Goal: Information Seeking & Learning: Learn about a topic

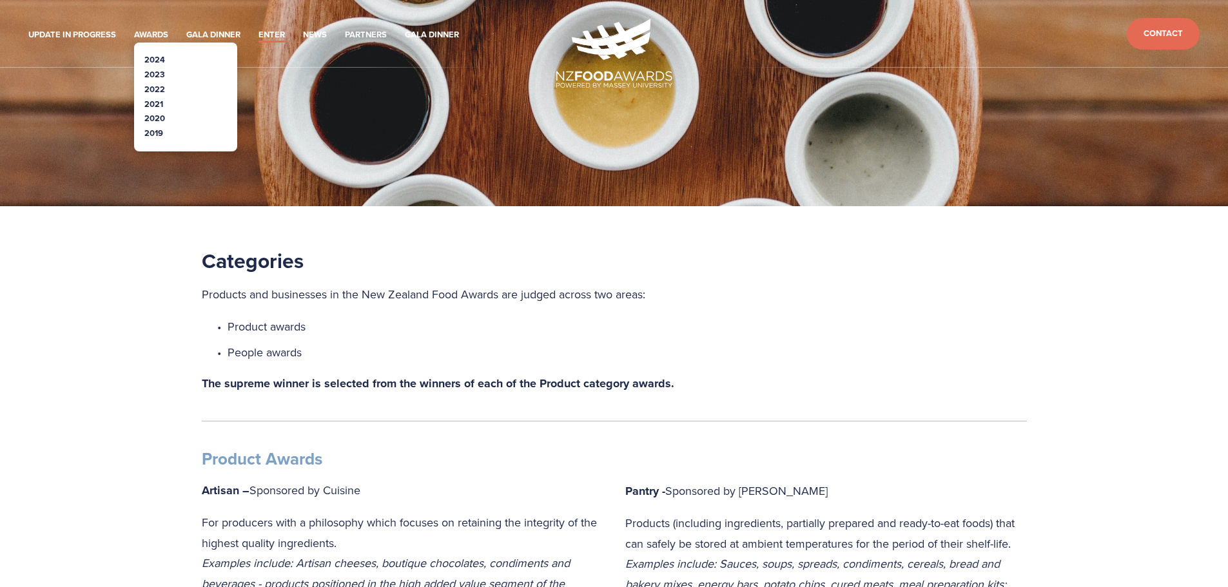
click at [158, 57] on link "2024" at bounding box center [154, 59] width 21 height 12
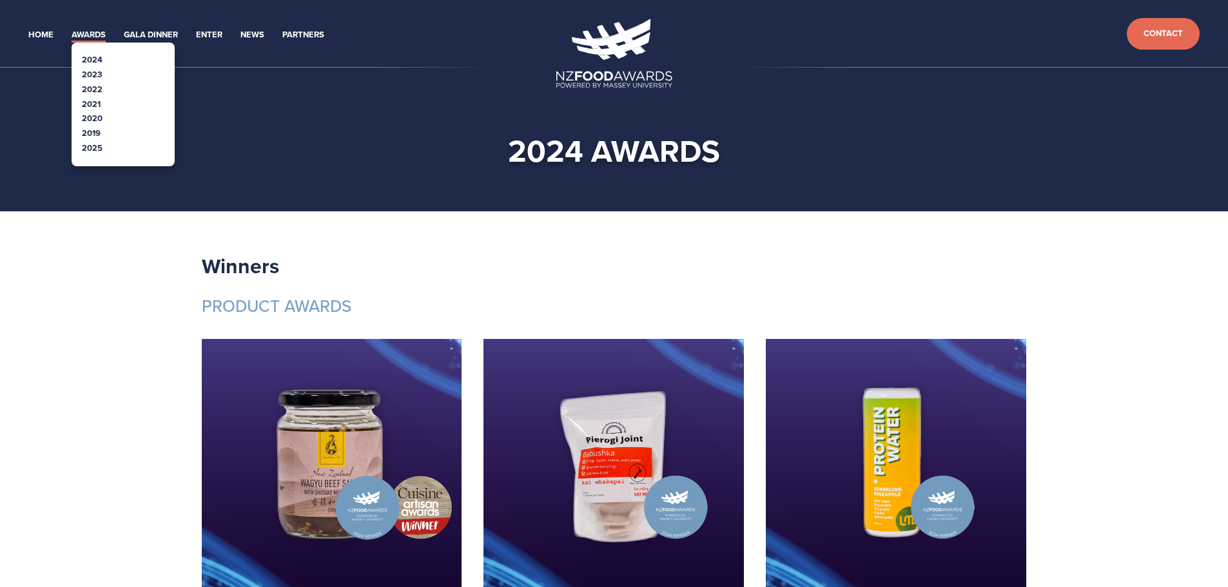
click at [91, 72] on link "2023" at bounding box center [92, 74] width 21 height 12
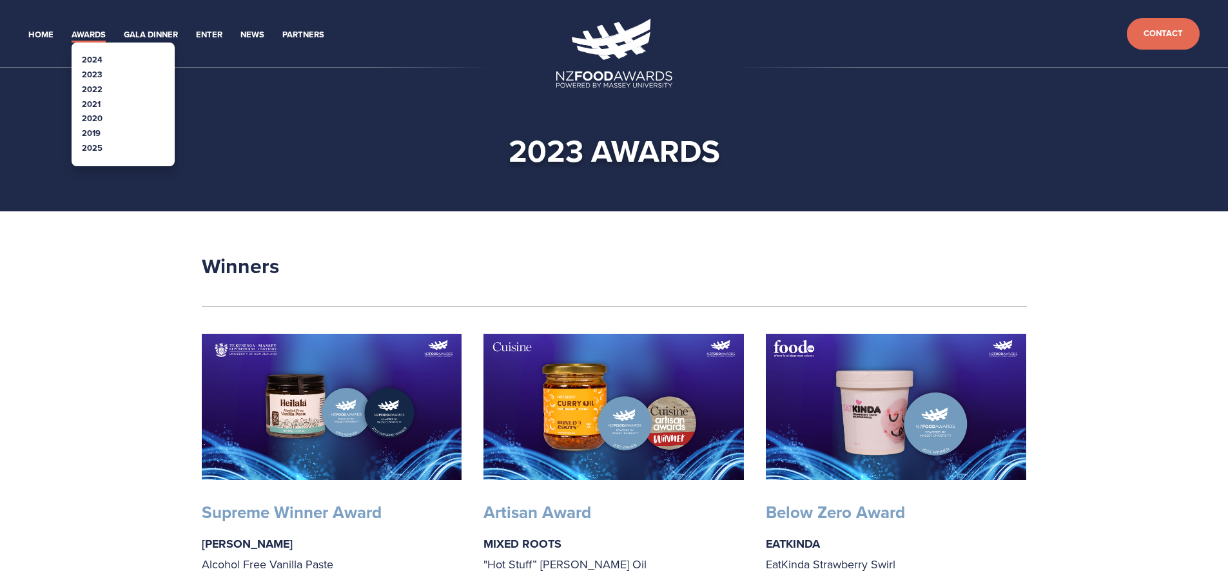
click at [90, 104] on link "2021" at bounding box center [91, 104] width 19 height 12
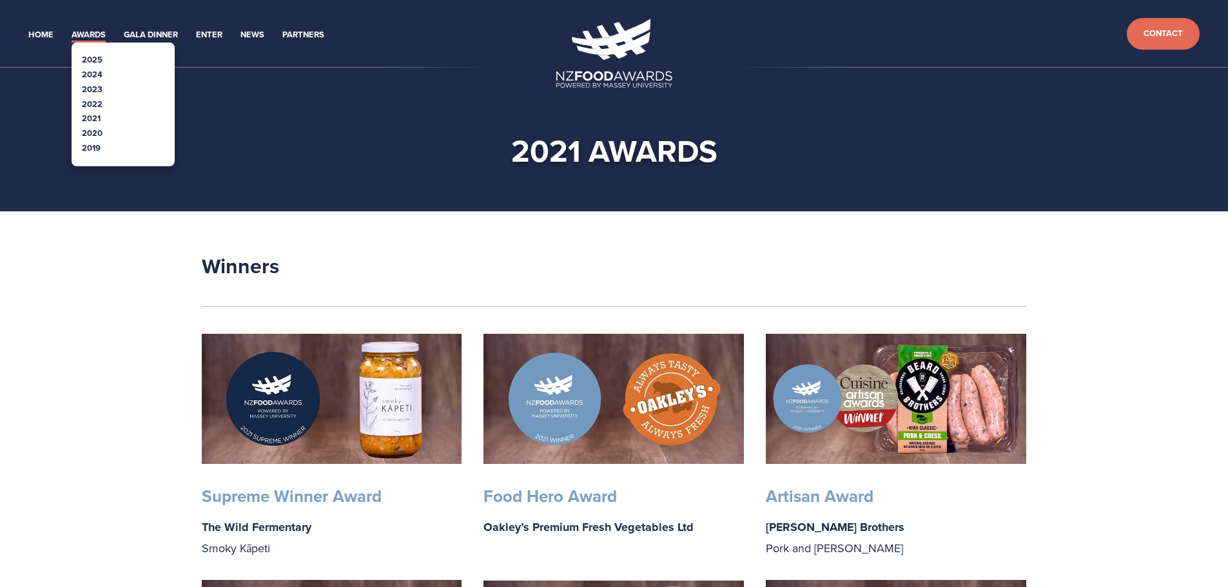
click at [90, 135] on link "2020" at bounding box center [92, 133] width 21 height 12
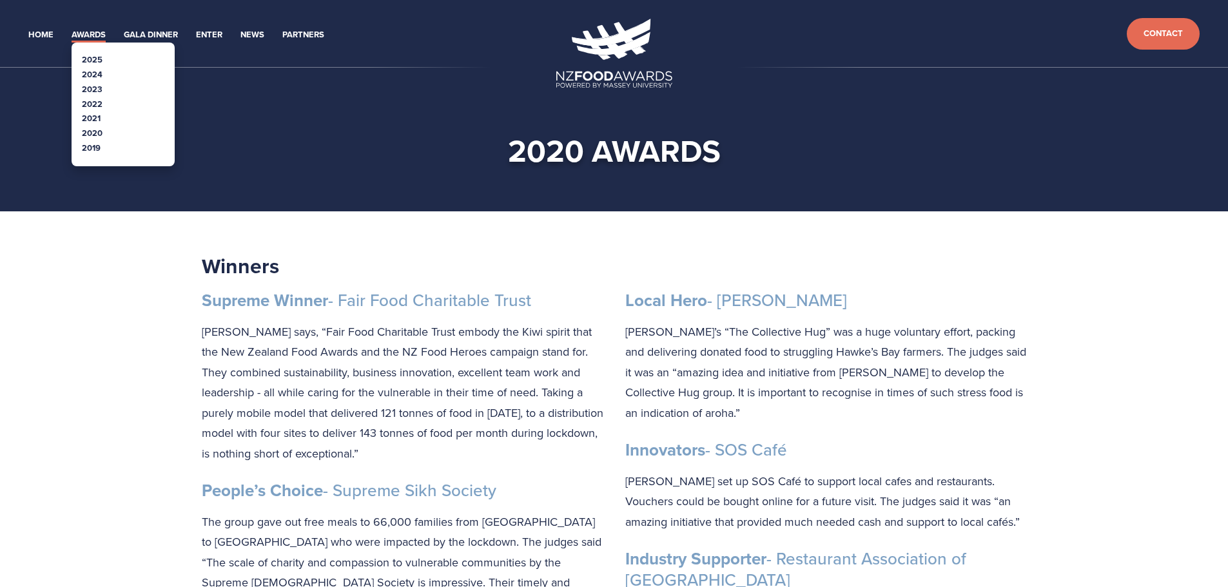
click at [87, 101] on link "2022" at bounding box center [92, 104] width 21 height 12
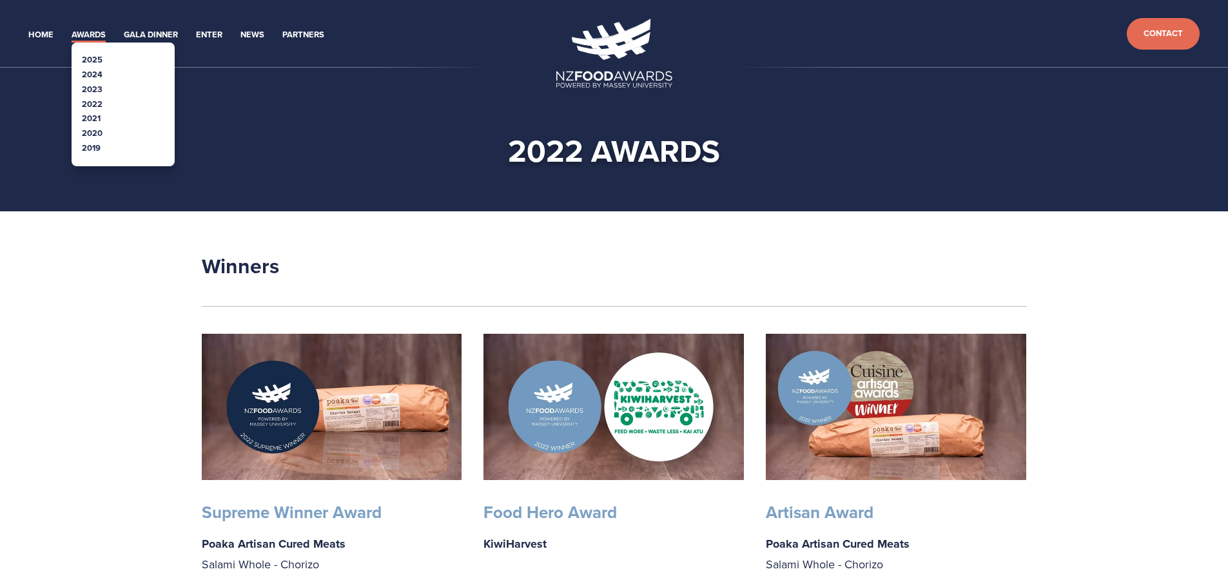
click at [97, 153] on link "2019" at bounding box center [91, 148] width 19 height 12
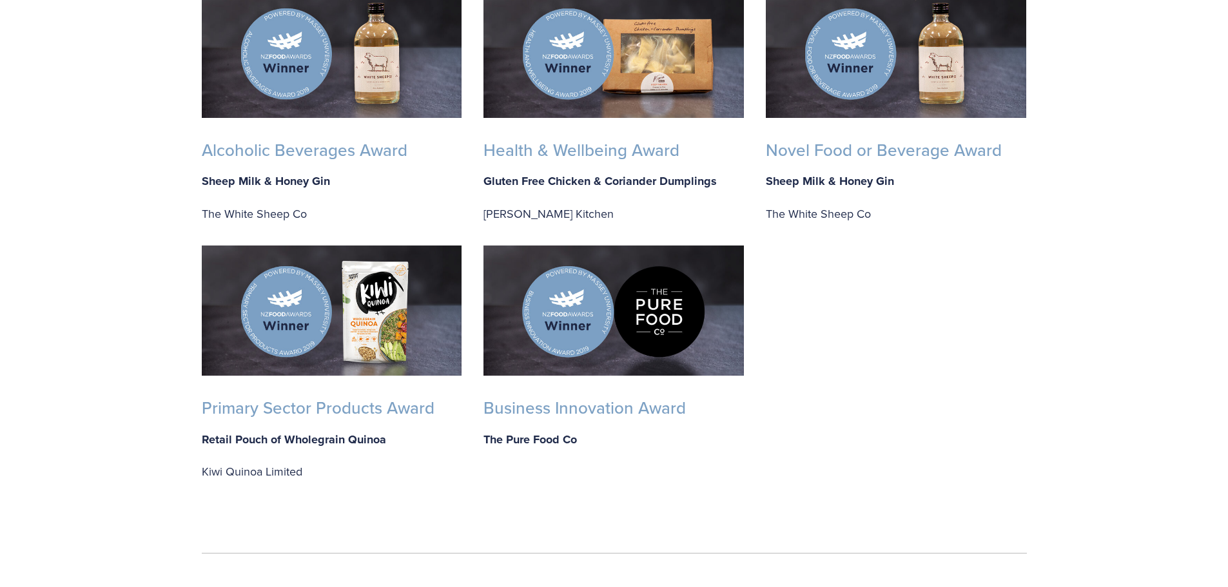
scroll to position [902, 0]
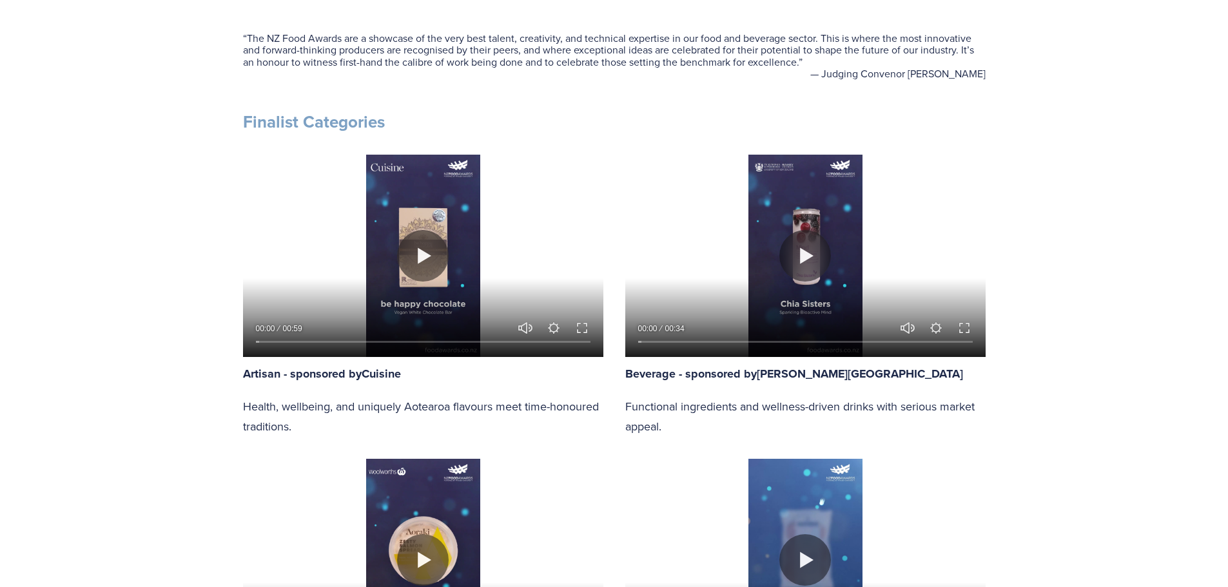
scroll to position [709, 0]
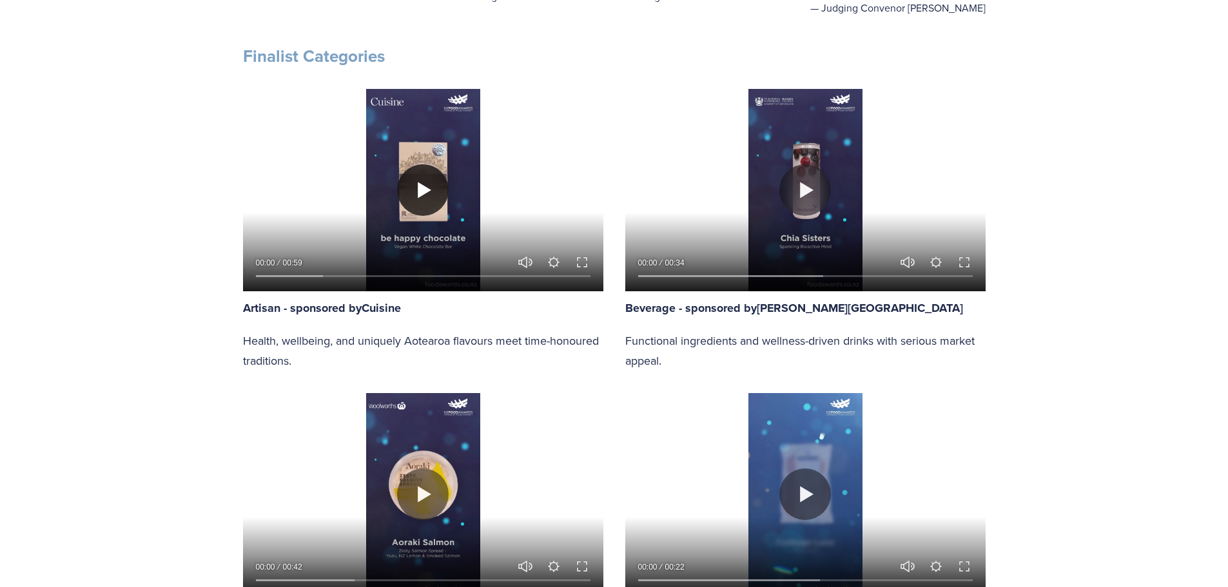
click at [423, 191] on button "Play" at bounding box center [423, 190] width 52 height 52
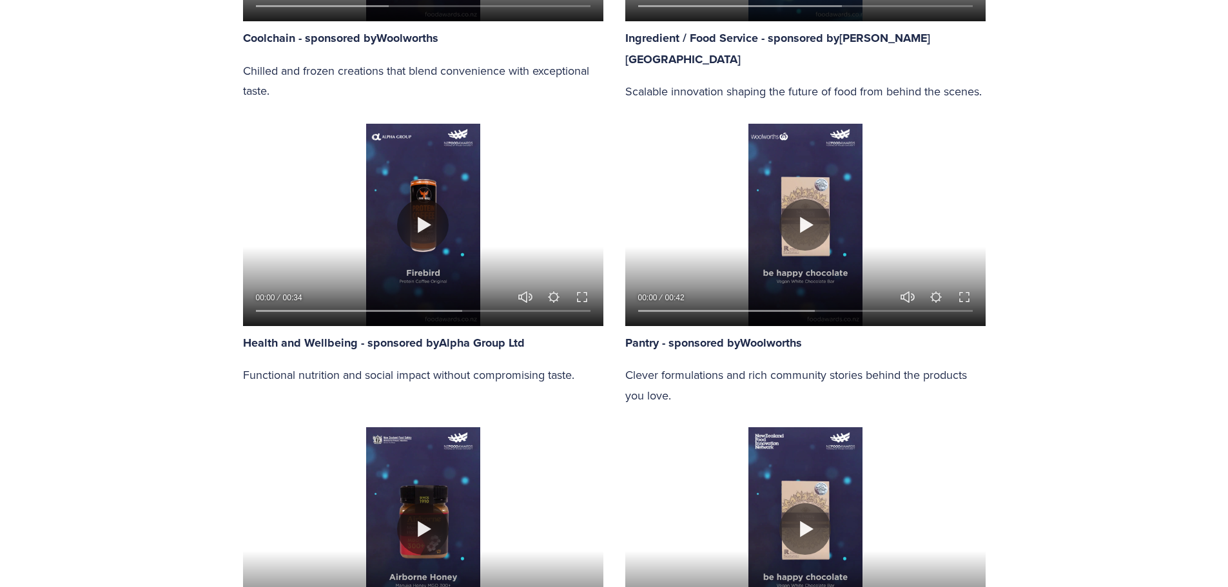
scroll to position [1289, 0]
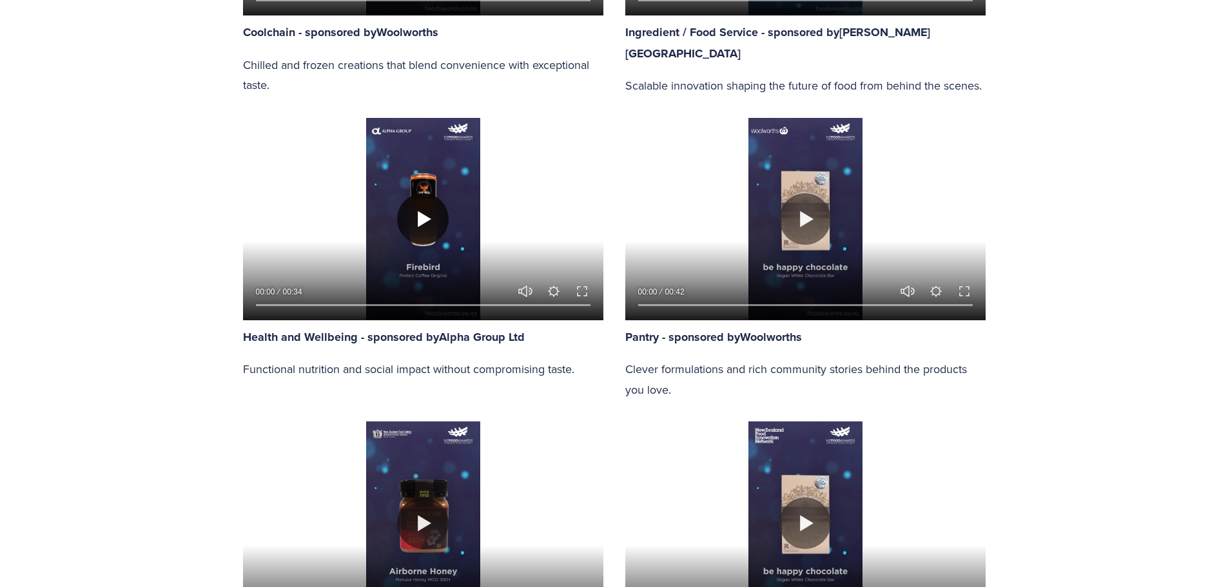
click at [408, 213] on button "Play" at bounding box center [423, 219] width 52 height 52
type input "45.5"
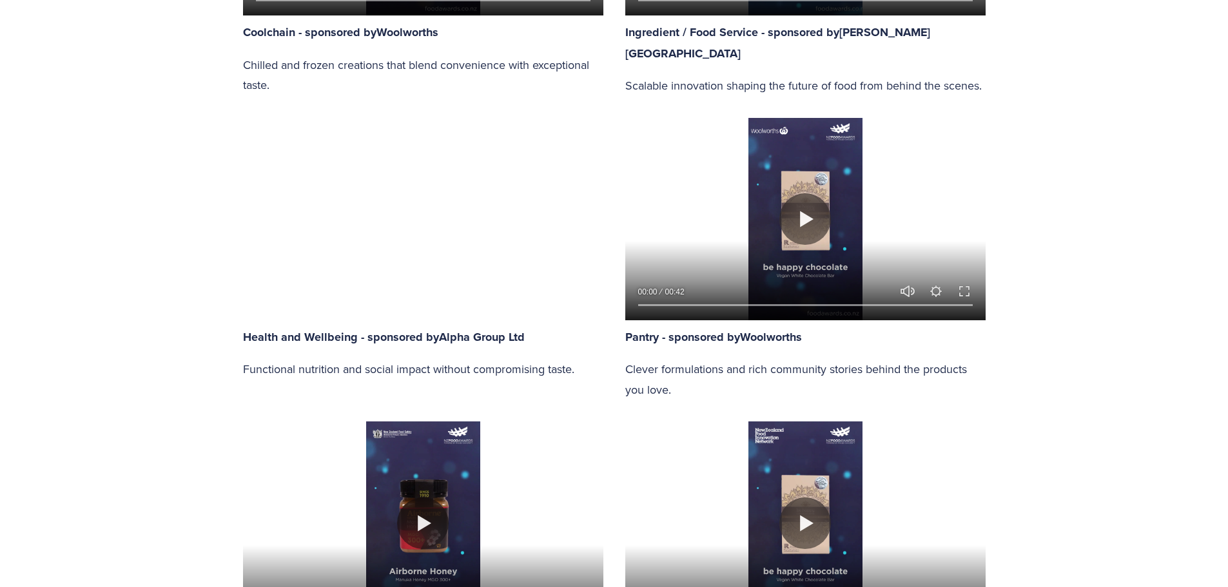
type input "0.52"
type input "45.95"
type input "1.29"
type input "46.4"
type input "2.06"
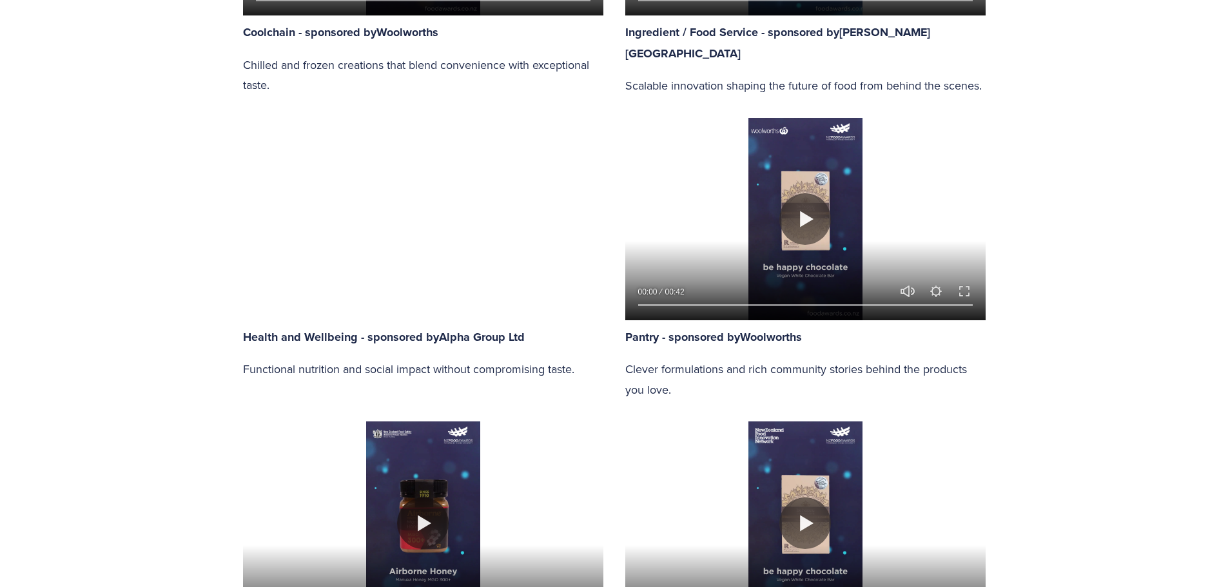
type input "46.84"
type input "2.82"
type input "47.29"
type input "3.6"
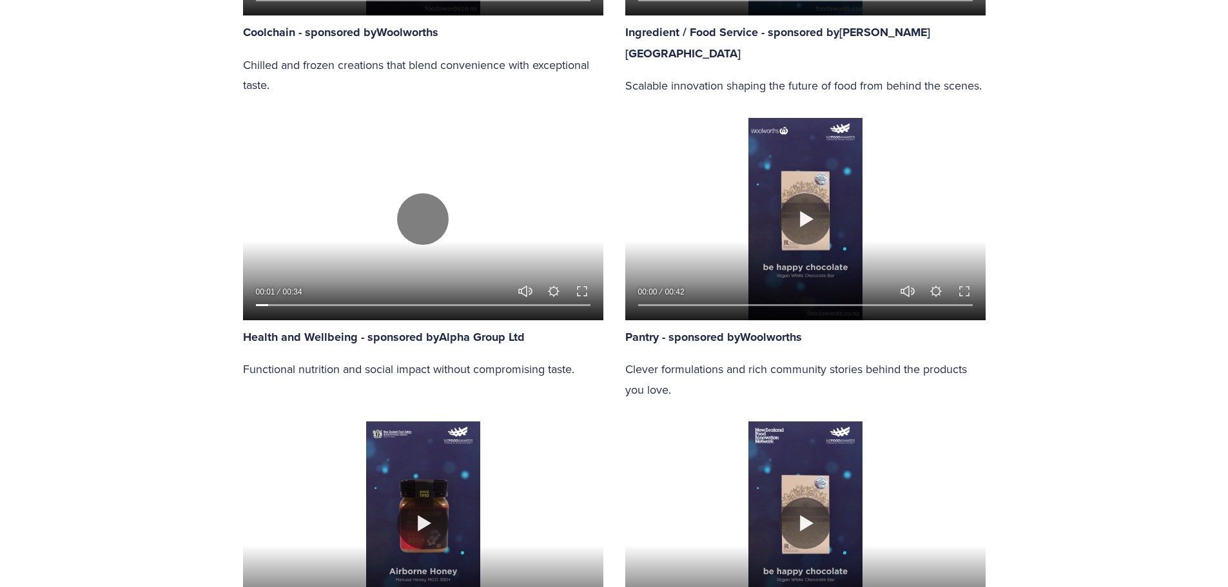
type input "47.74"
type input "4.33"
type input "48.19"
type input "5.13"
type input "48.63"
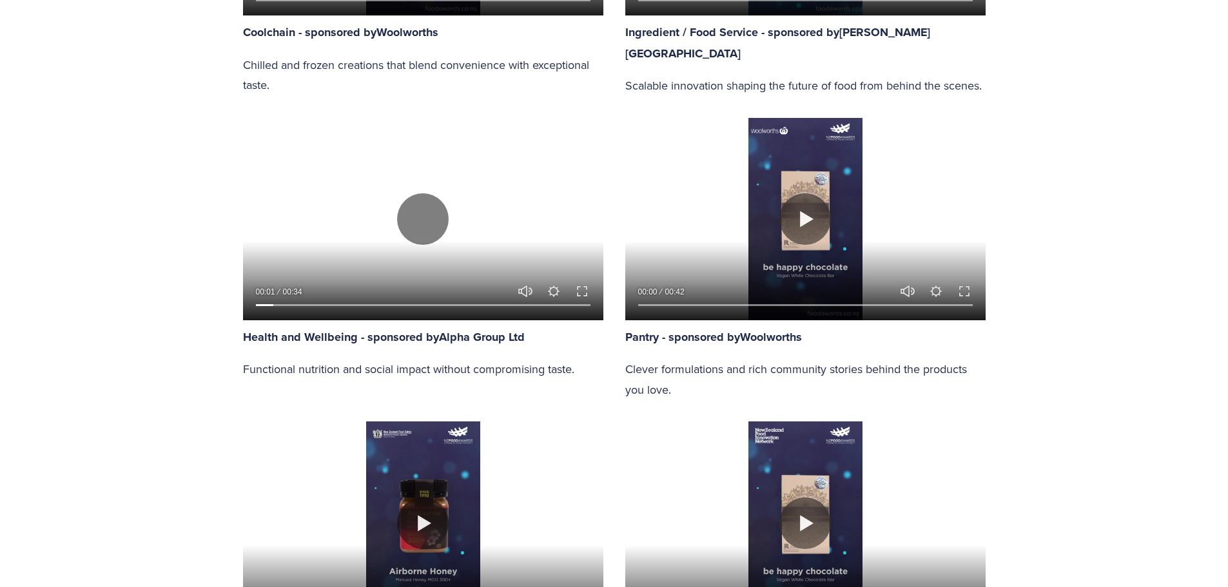
type input "5.86"
type input "49.08"
type input "6.63"
type input "49.53"
type input "7.39"
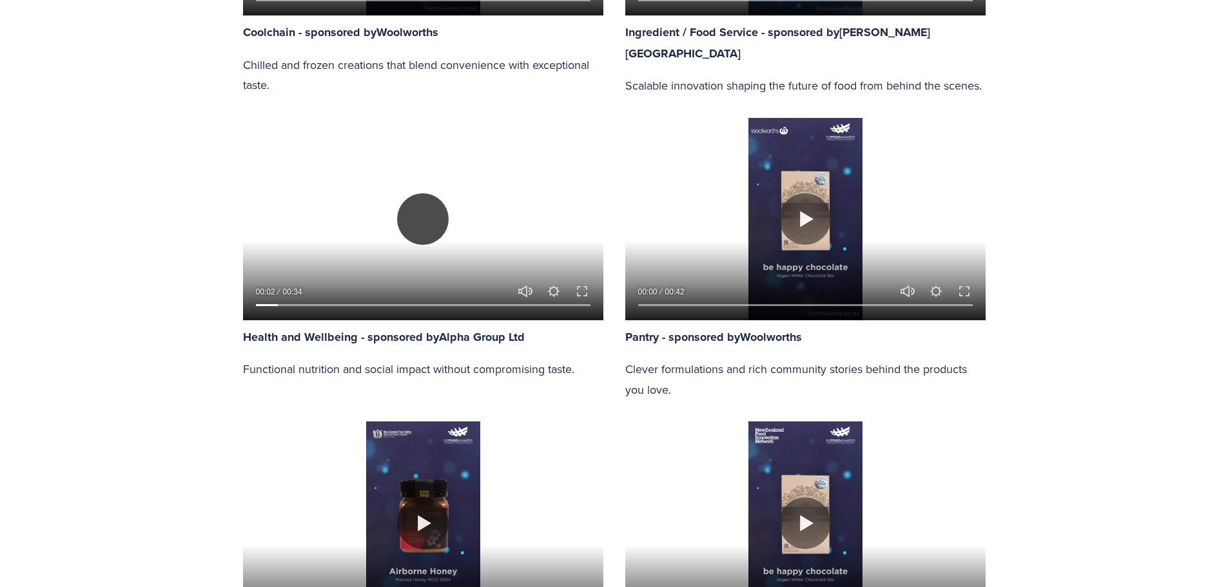
type input "49.98"
type input "8.16"
type input "50.41"
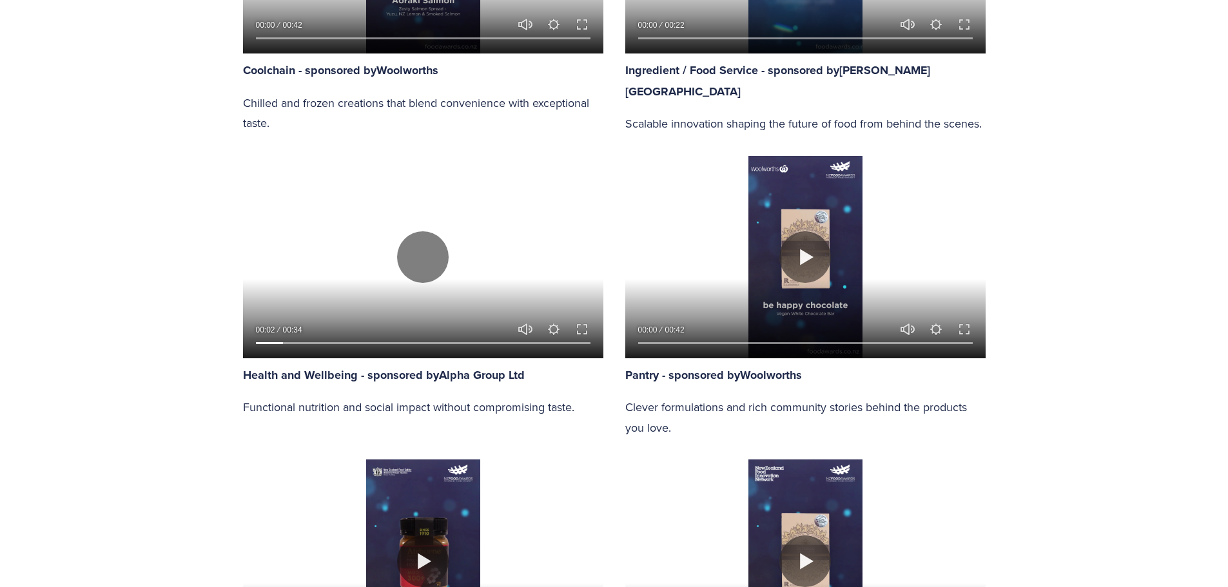
type input "8.95"
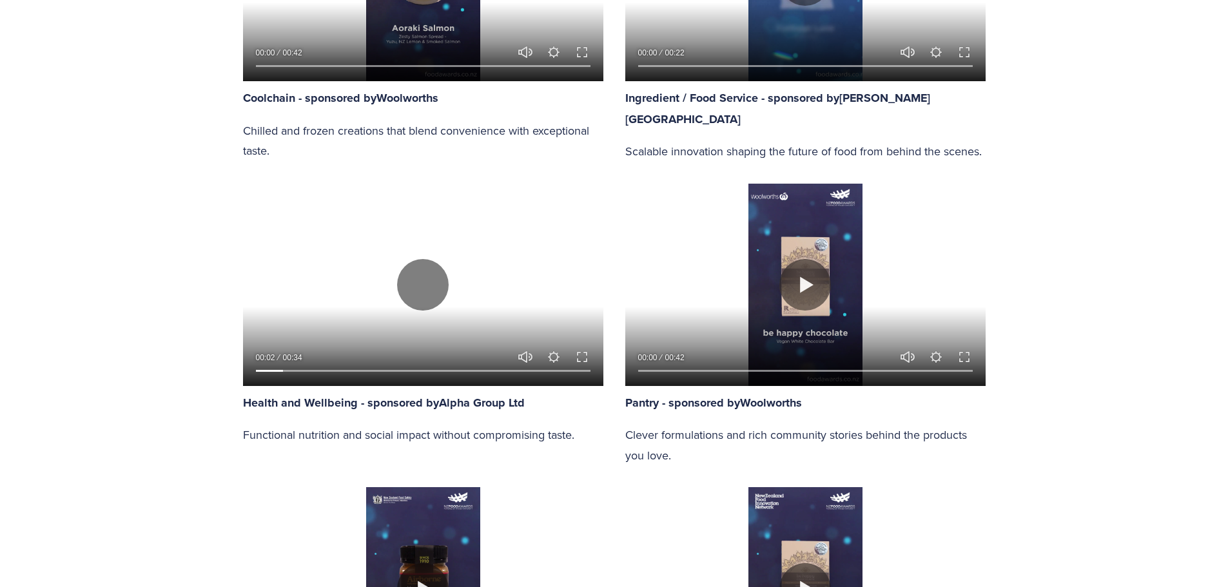
type input "50.88"
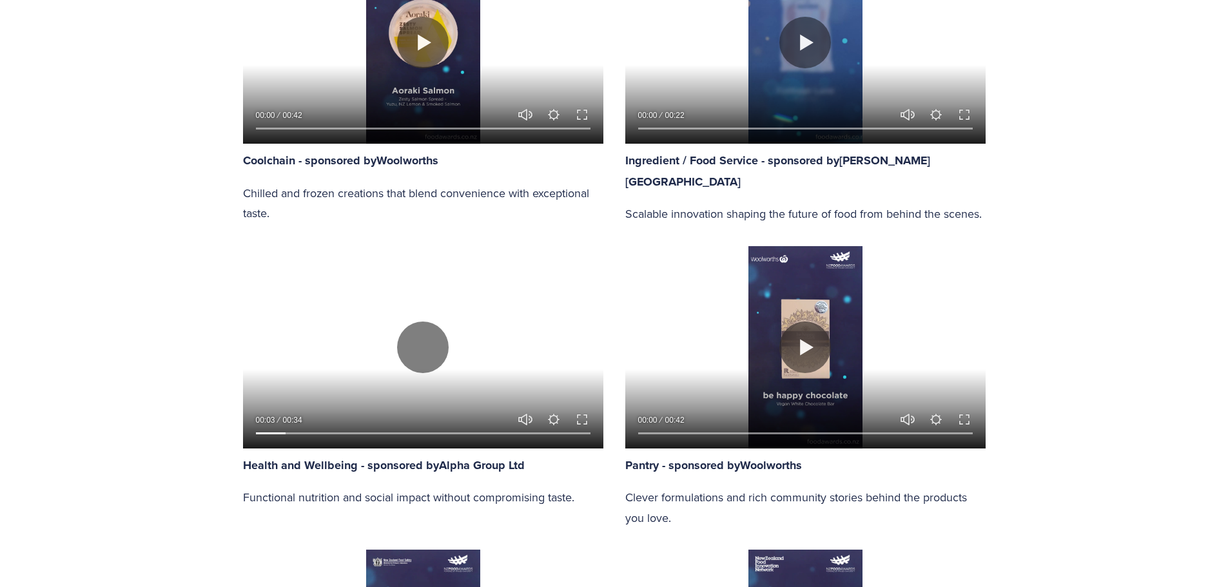
type input "9.71"
type input "51.31"
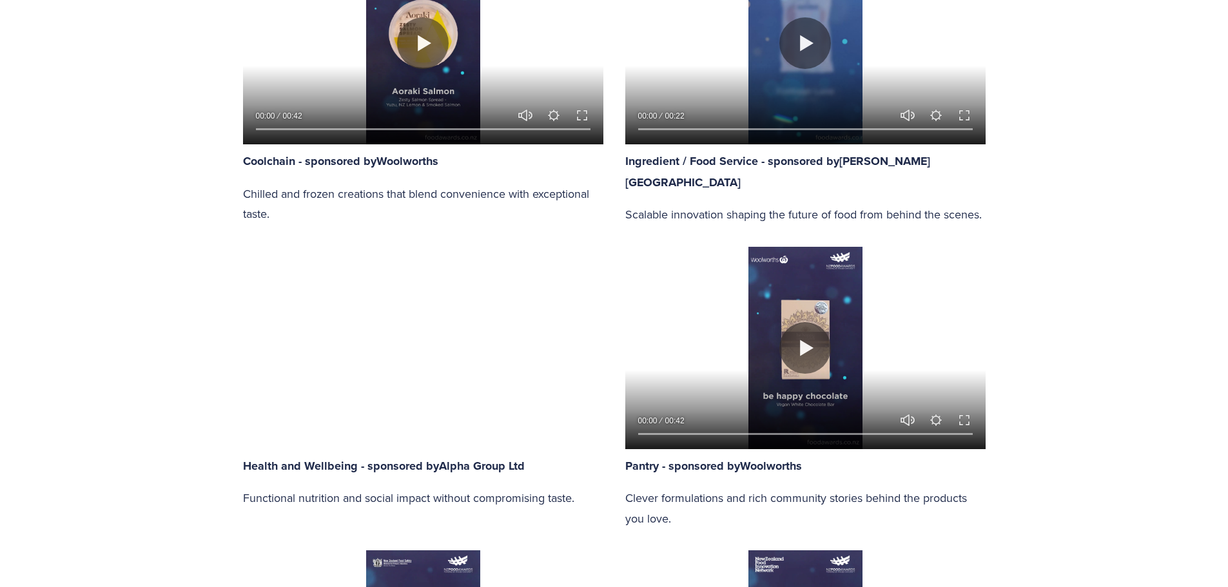
type input "10.47"
type input "51.77"
type input "11.25"
type input "52.21"
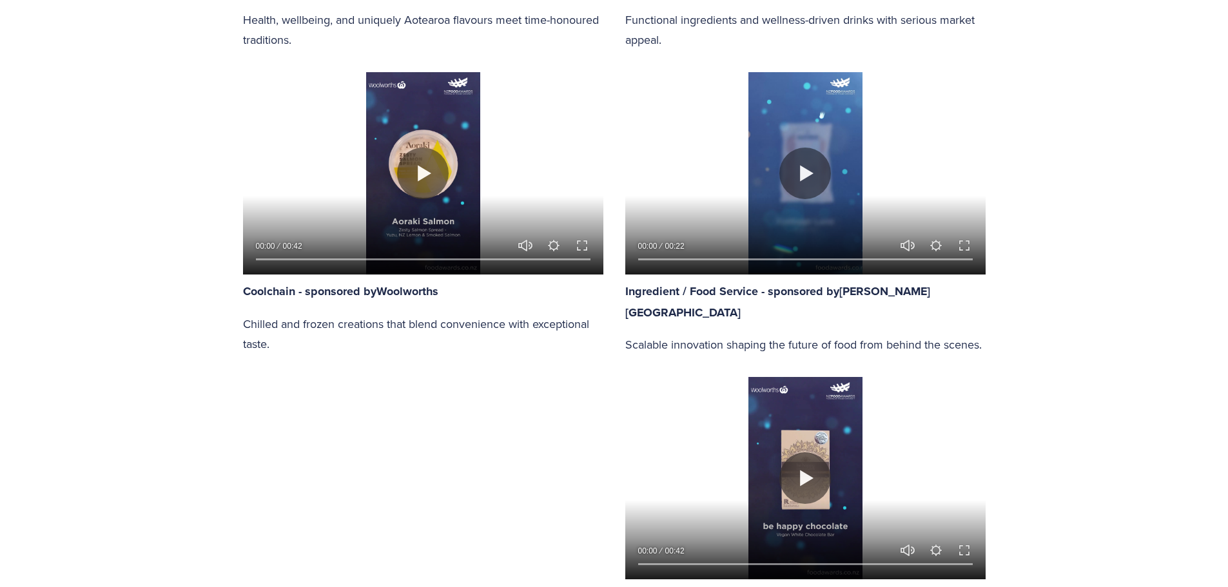
type input "12.04"
type input "52.64"
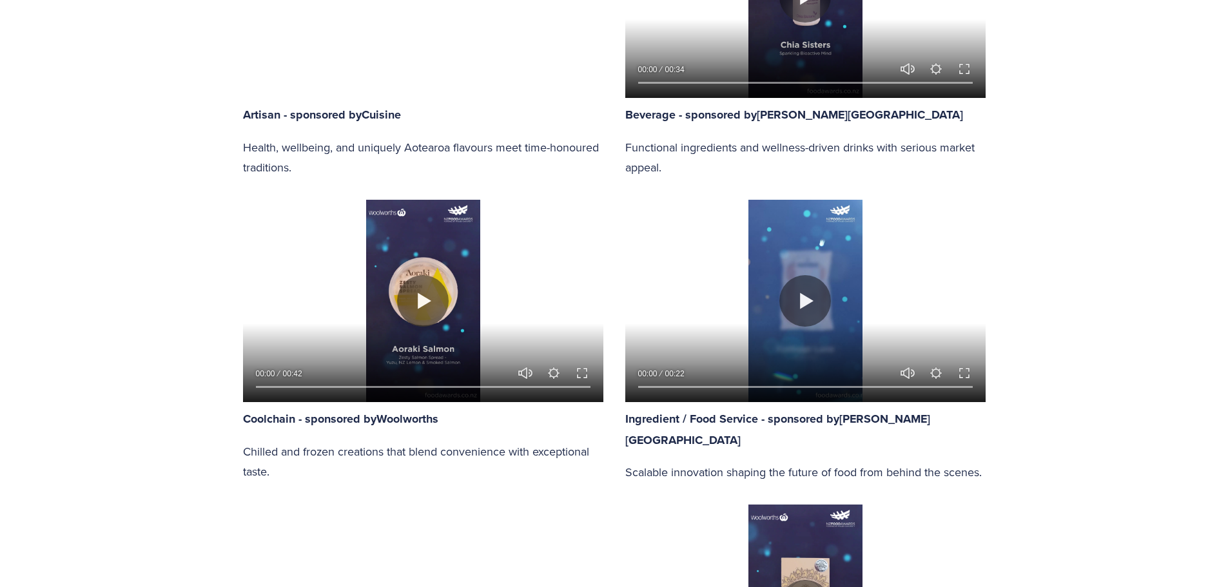
type input "12.82"
type input "53.09"
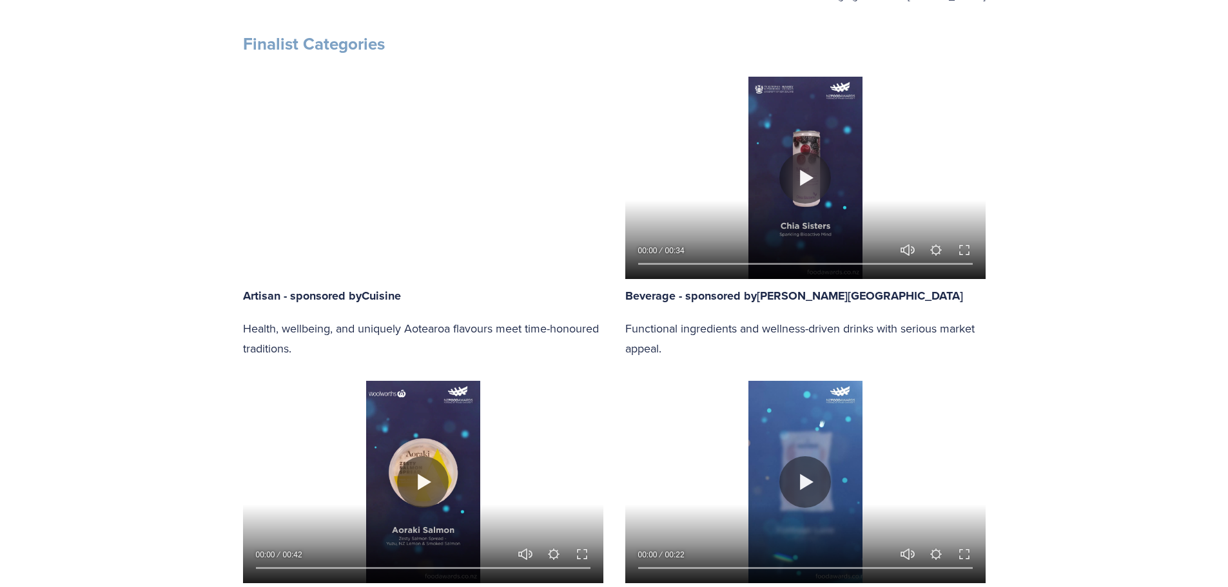
type input "13.57"
type input "53.54"
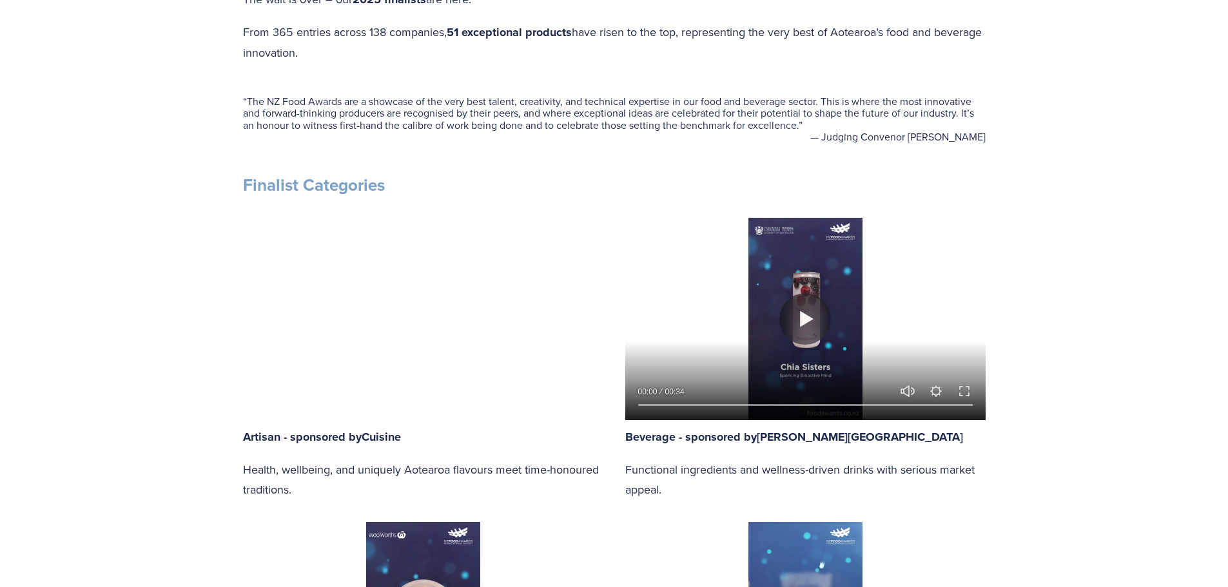
type input "14.36"
type input "53.98"
type input "15.12"
type input "54.43"
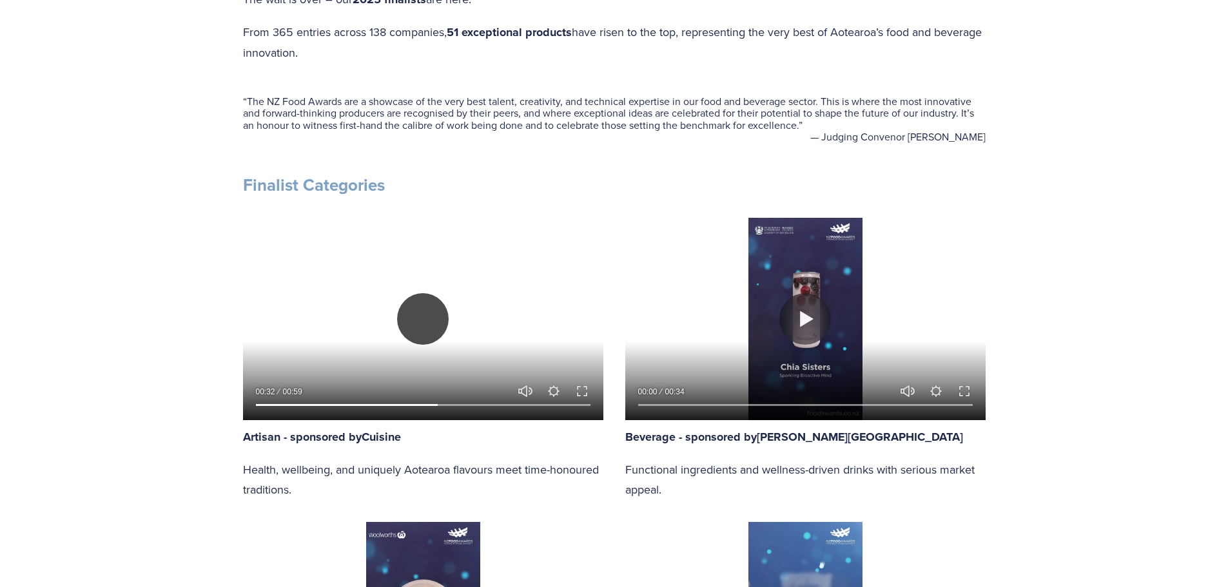
type input "15.87"
type input "54.87"
type input "16.63"
type input "55.32"
type input "17.4"
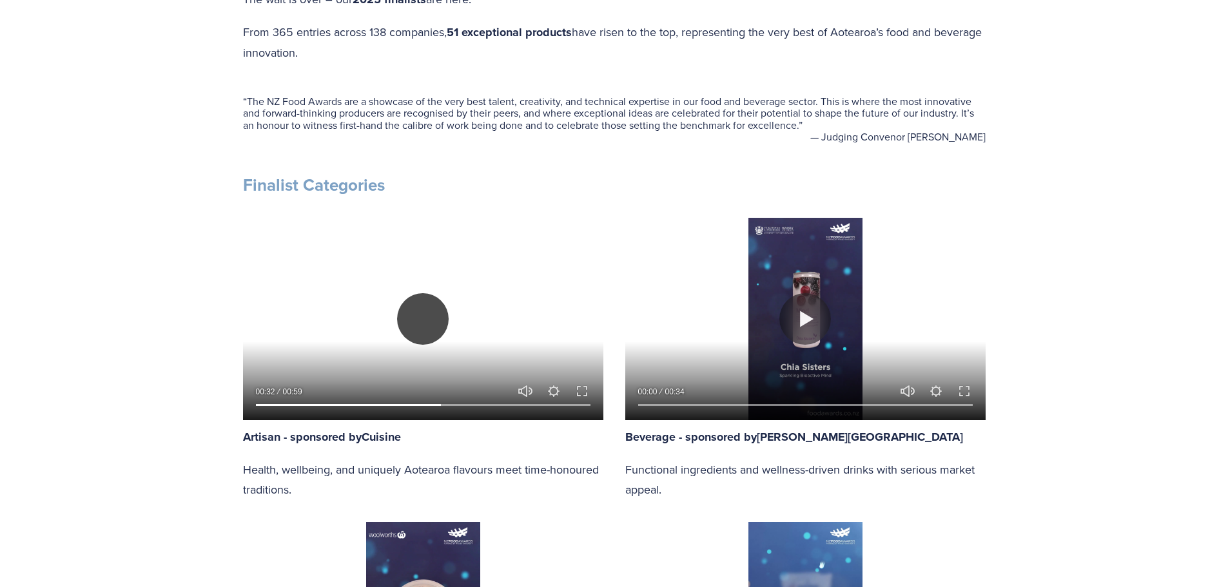
type input "55.76"
type input "18.16"
type input "56.21"
type input "18.93"
type input "56.65"
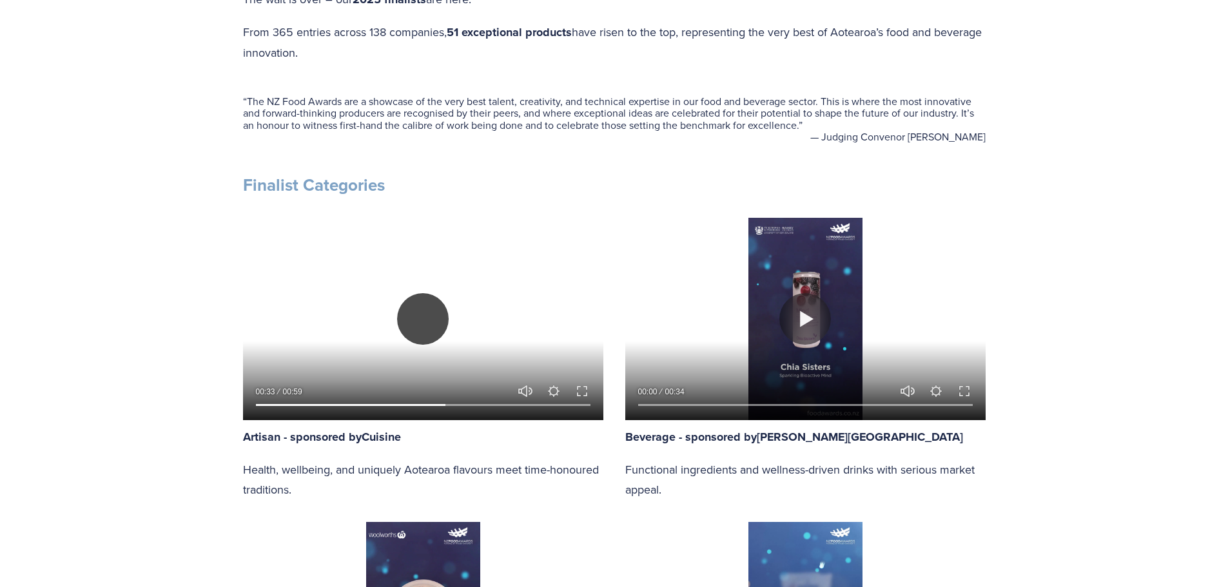
type input "19.69"
type input "57.1"
type input "20.49"
type input "57.54"
type input "21.26"
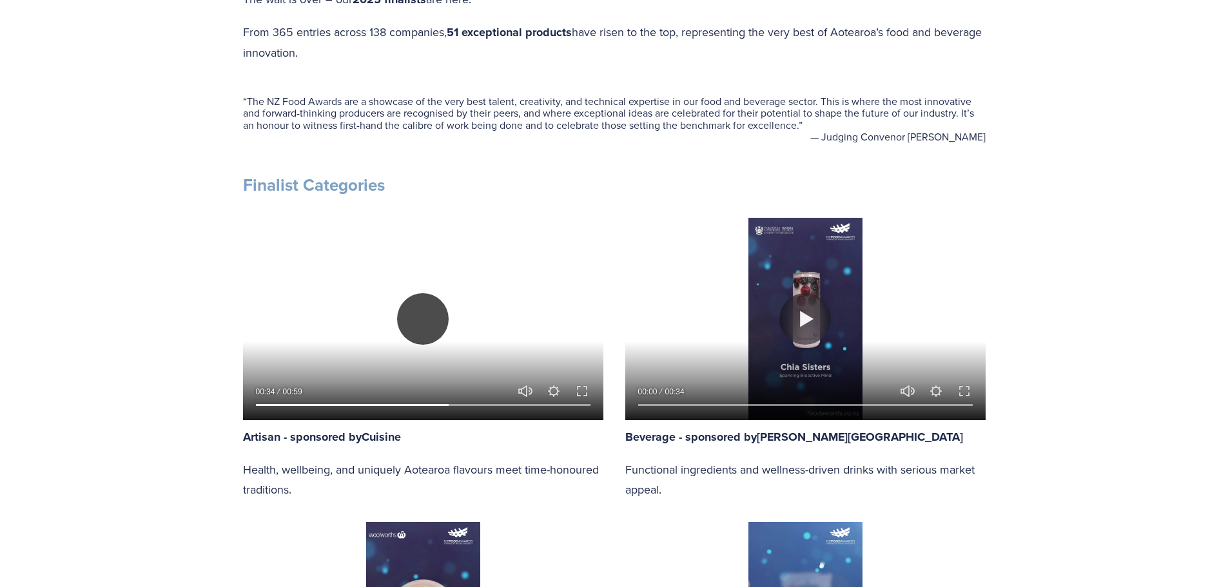
type input "58.01"
type input "21.99"
type input "58.43"
type input "22.76"
type input "58.88"
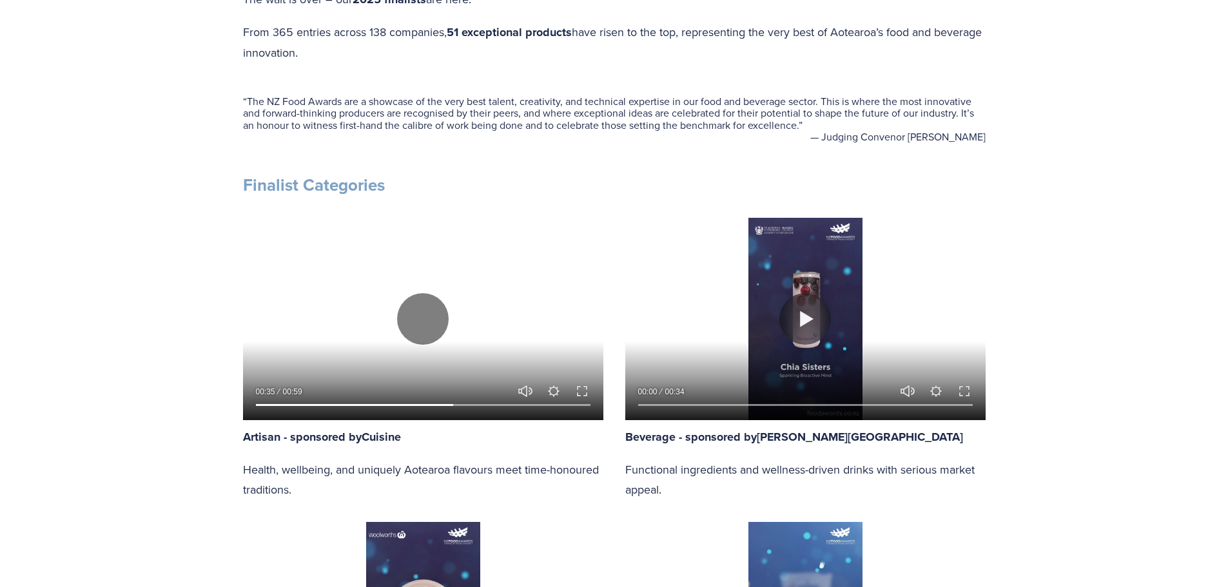
type input "23.52"
type input "59.32"
type input "24.29"
type input "59.77"
type input "25.05"
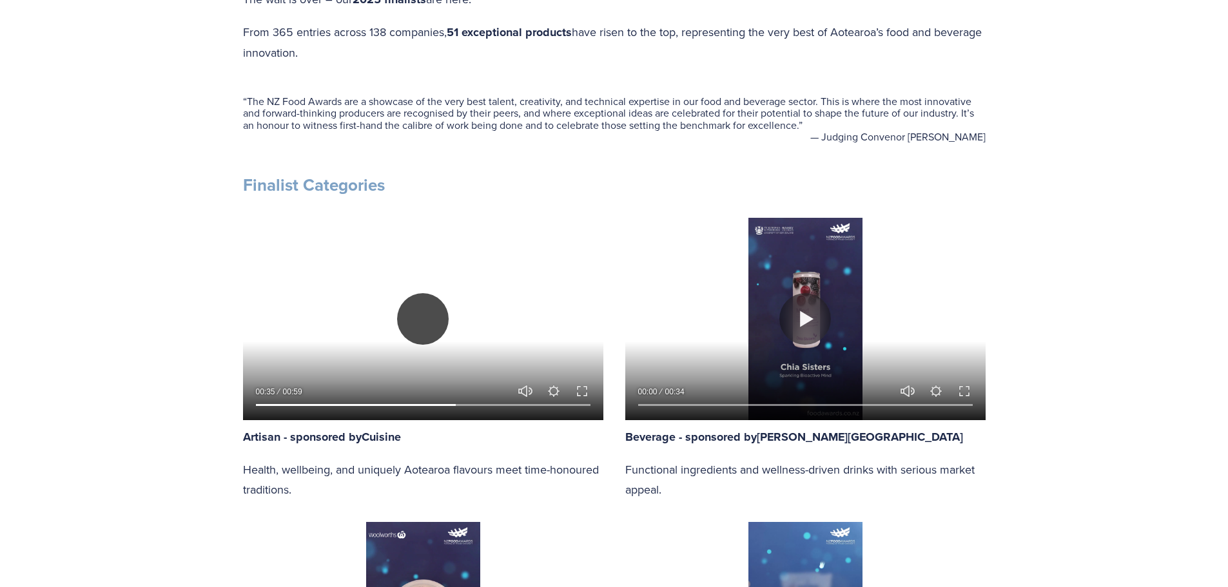
type input "60.22"
type input "25.82"
type input "60.66"
type input "26.59"
type input "61.11"
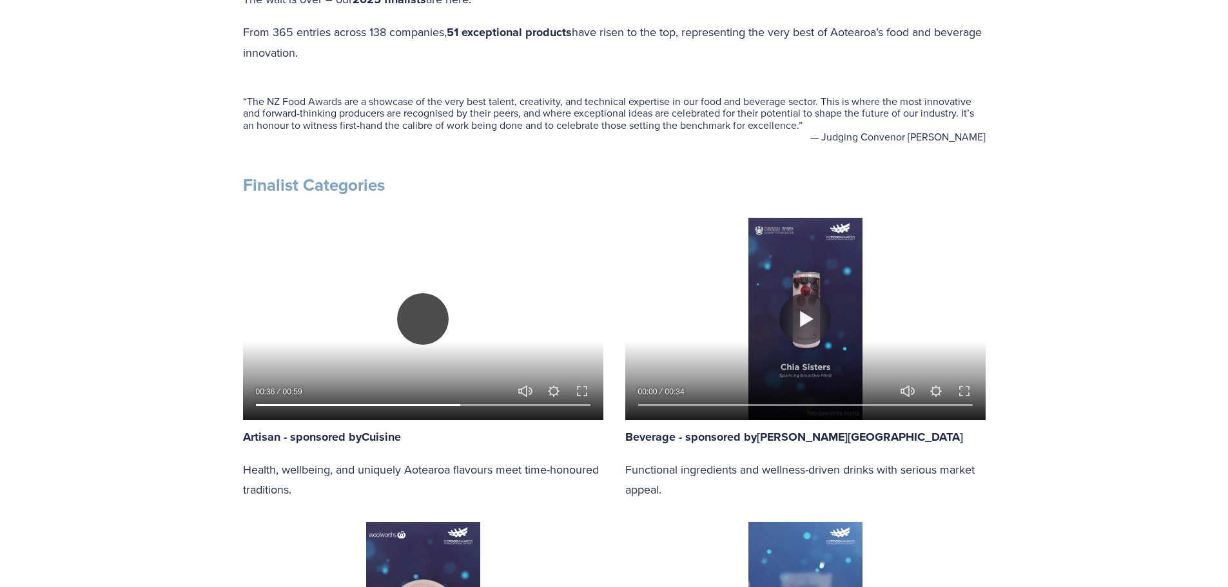
type input "27.36"
type input "61.56"
type input "28.12"
type input "62"
type input "28.92"
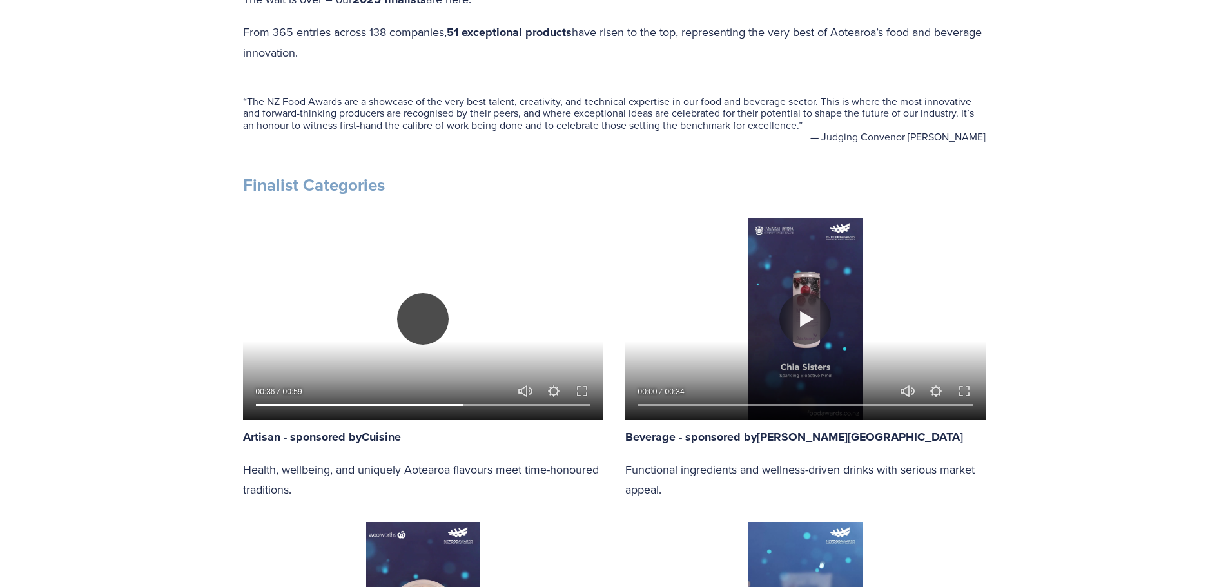
type input "62.44"
type input "29.67"
type input "62.89"
type input "30.42"
type input "63.35"
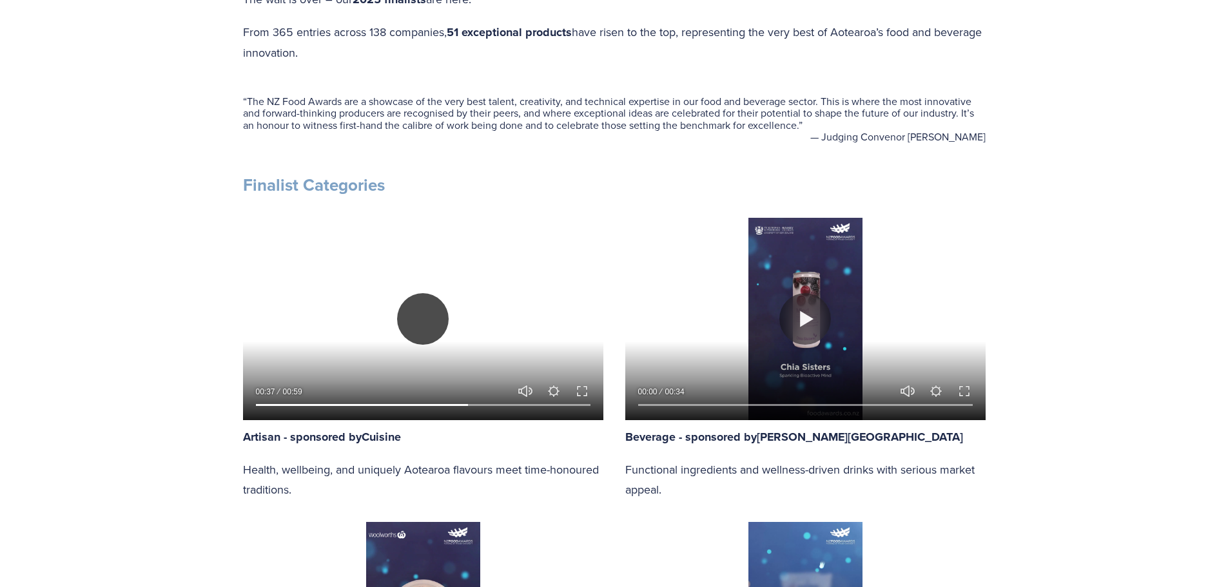
type input "31.18"
type input "63.78"
type input "31.95"
type input "64.23"
type input "32.72"
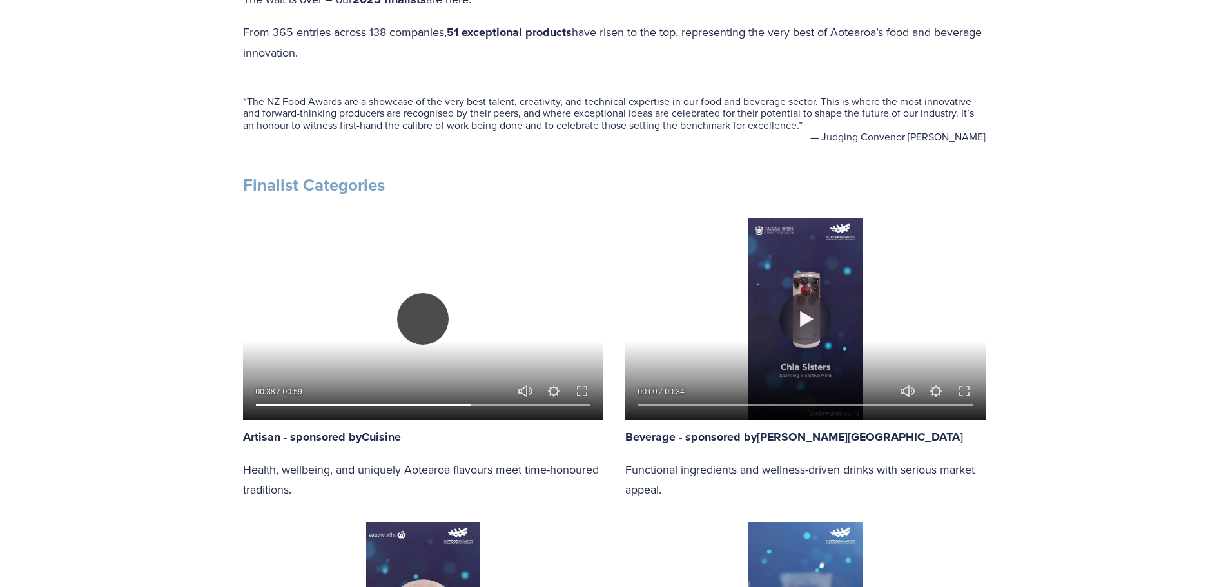
type input "64.68"
type input "33.5"
type input "65.12"
type input "34.25"
type input "65.56"
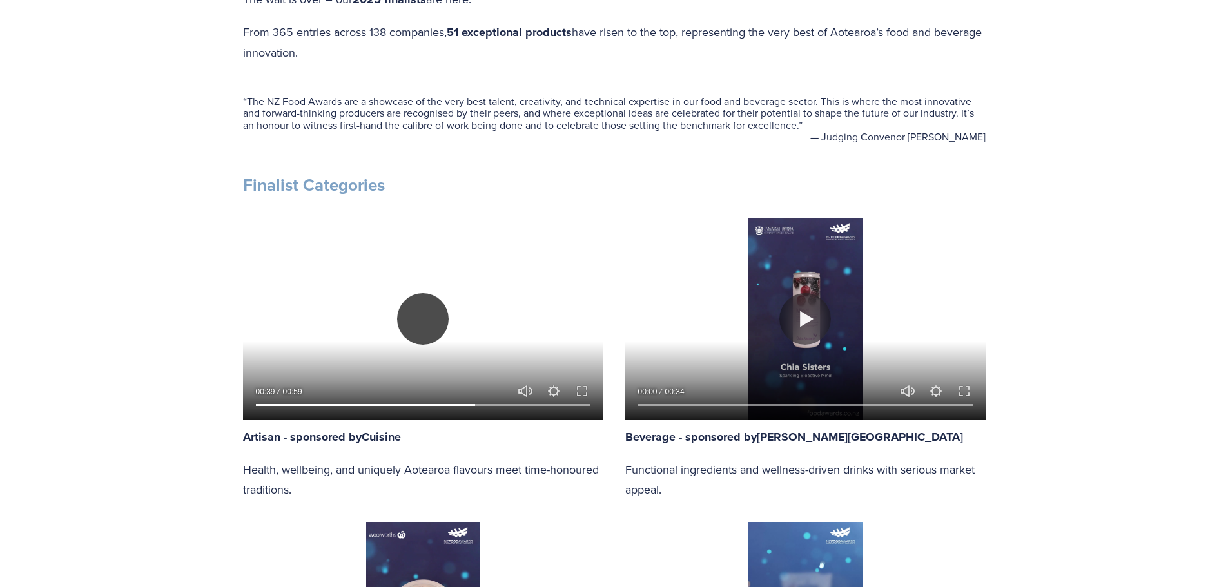
type input "35.03"
type input "66.01"
type input "35.8"
type input "66.45"
type input "36.55"
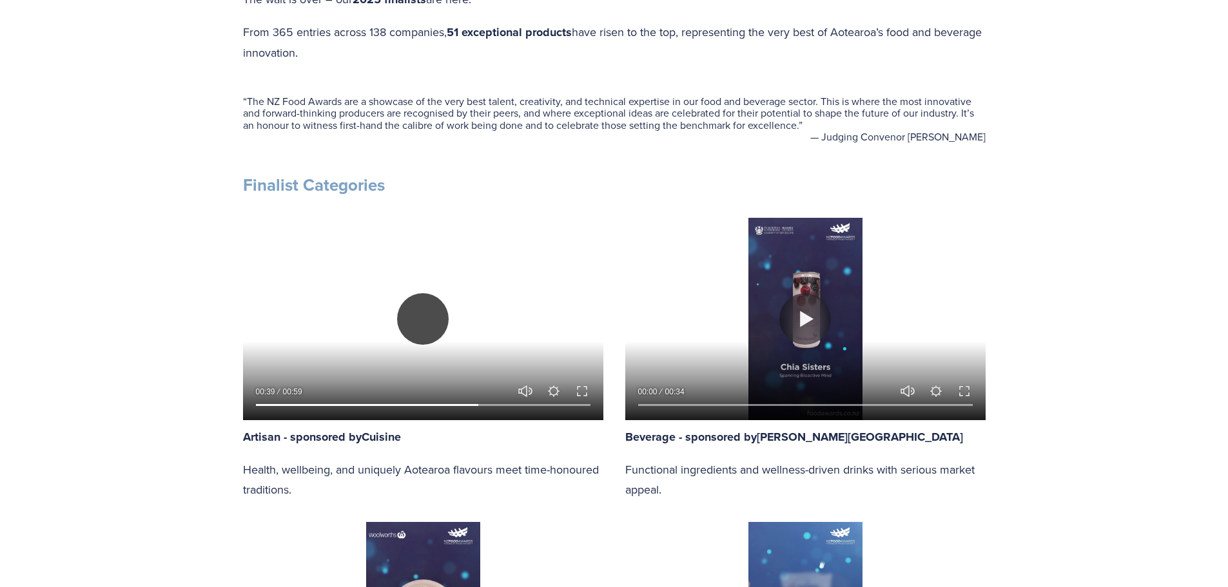
type input "66.91"
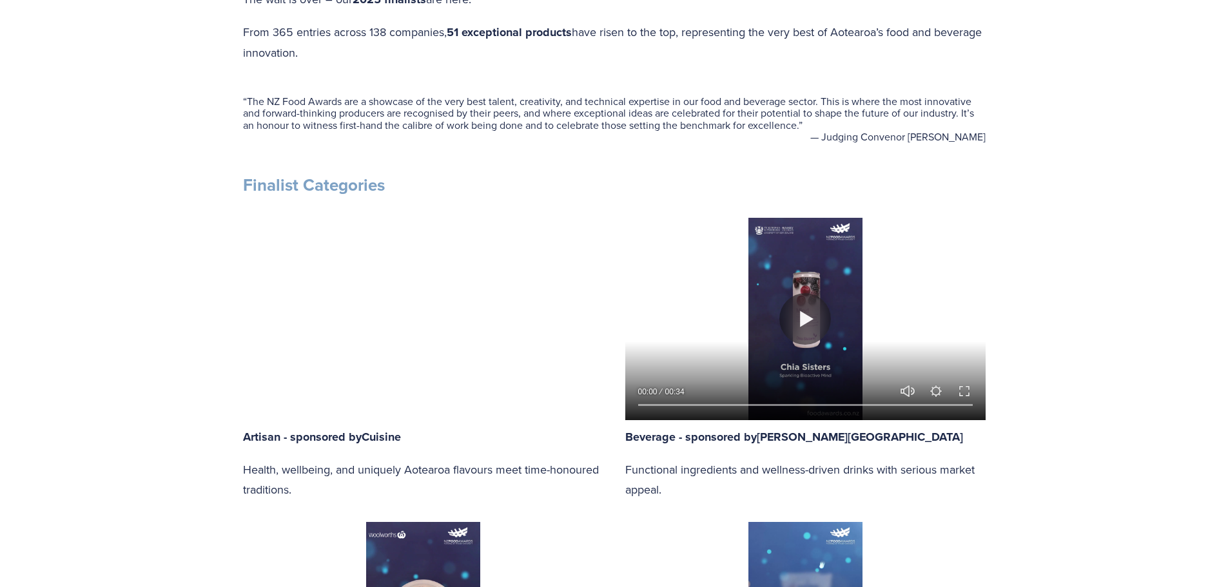
type input "37.32"
type input "67.35"
type input "38.07"
type input "67.79"
type input "38.86"
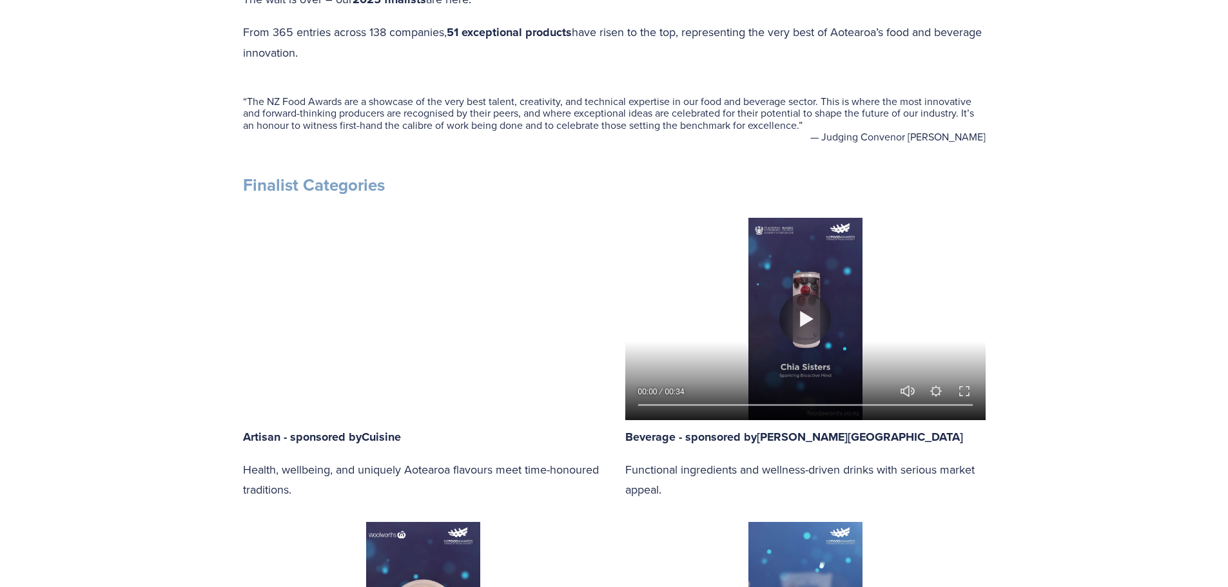
type input "68.24"
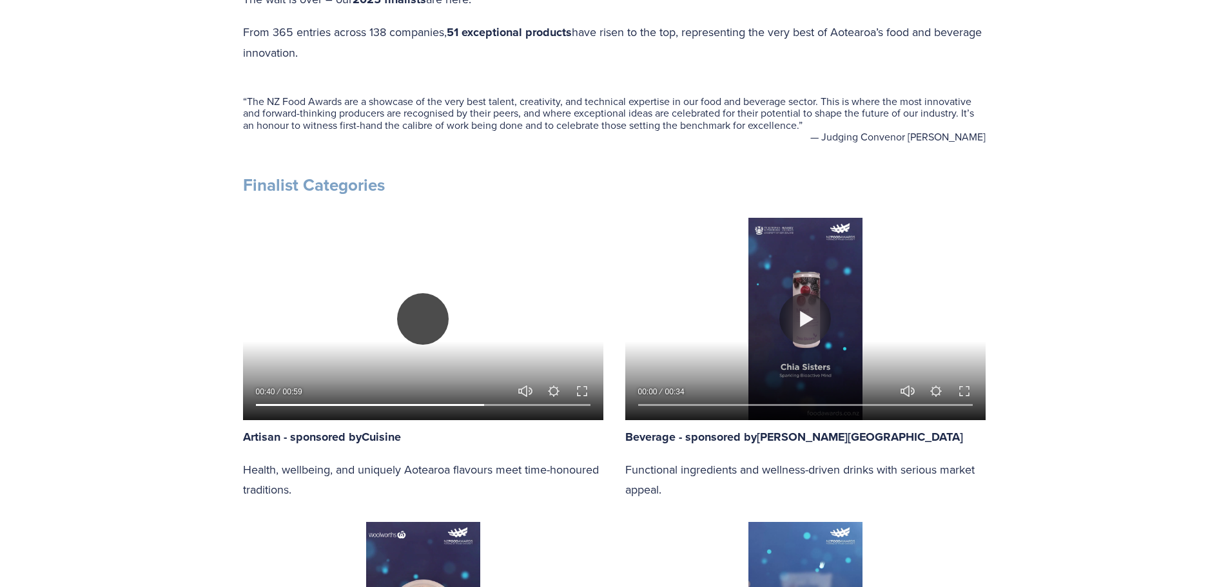
type input "39.62"
type input "68.68"
type input "40.38"
type input "69.13"
type input "41.14"
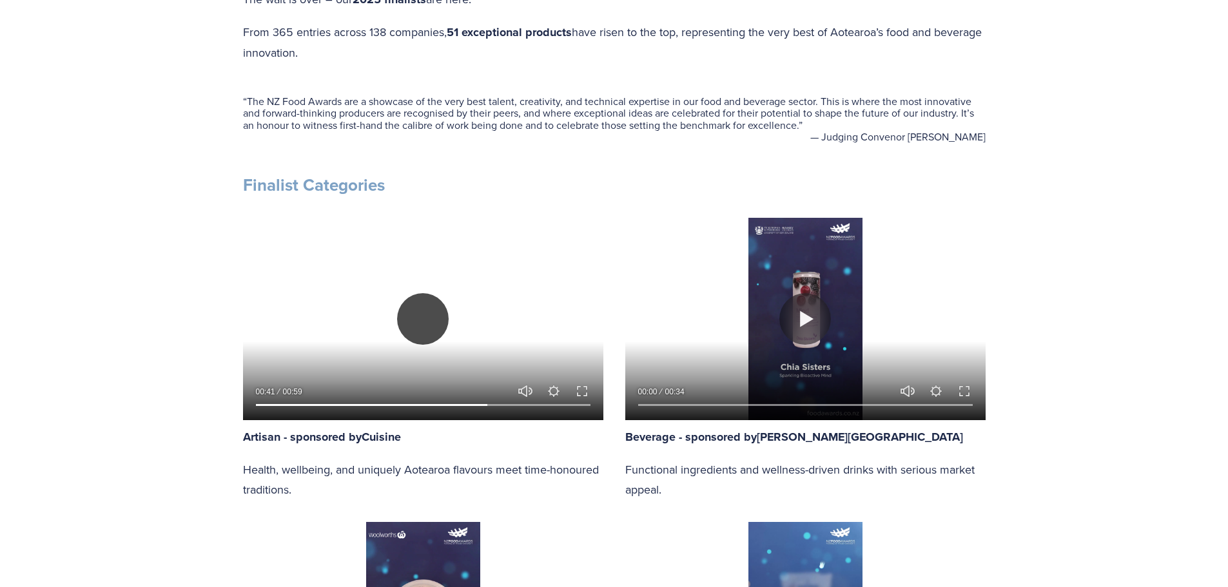
type input "69.57"
type input "41.91"
type input "70.02"
type input "42.67"
type input "70.46"
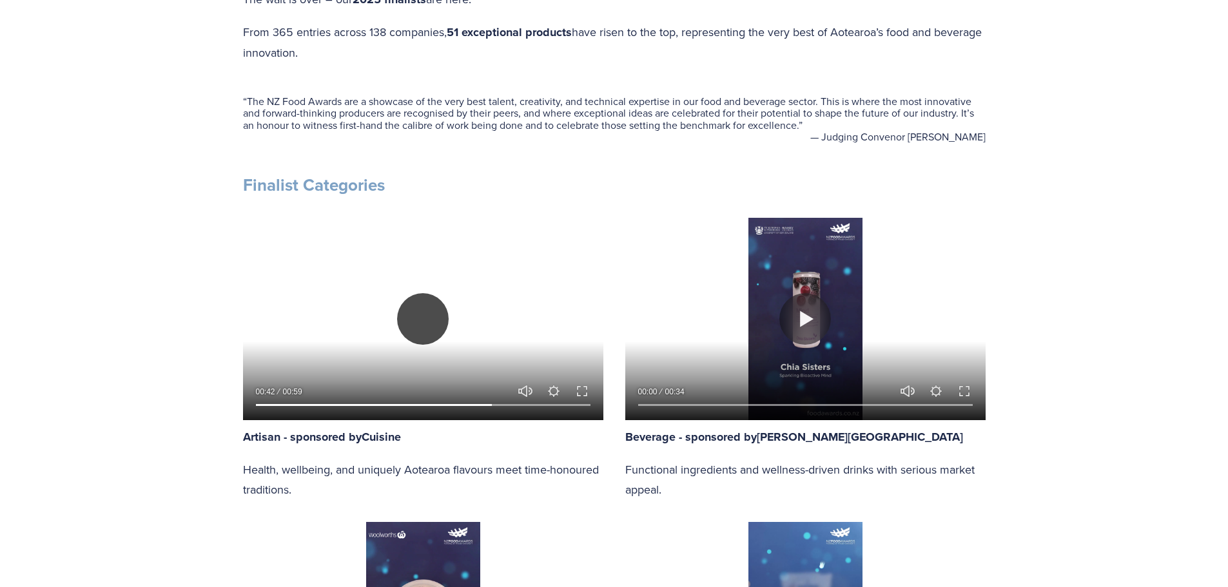
type input "43.44"
type input "70.91"
type input "44.2"
type input "71.35"
type input "44.98"
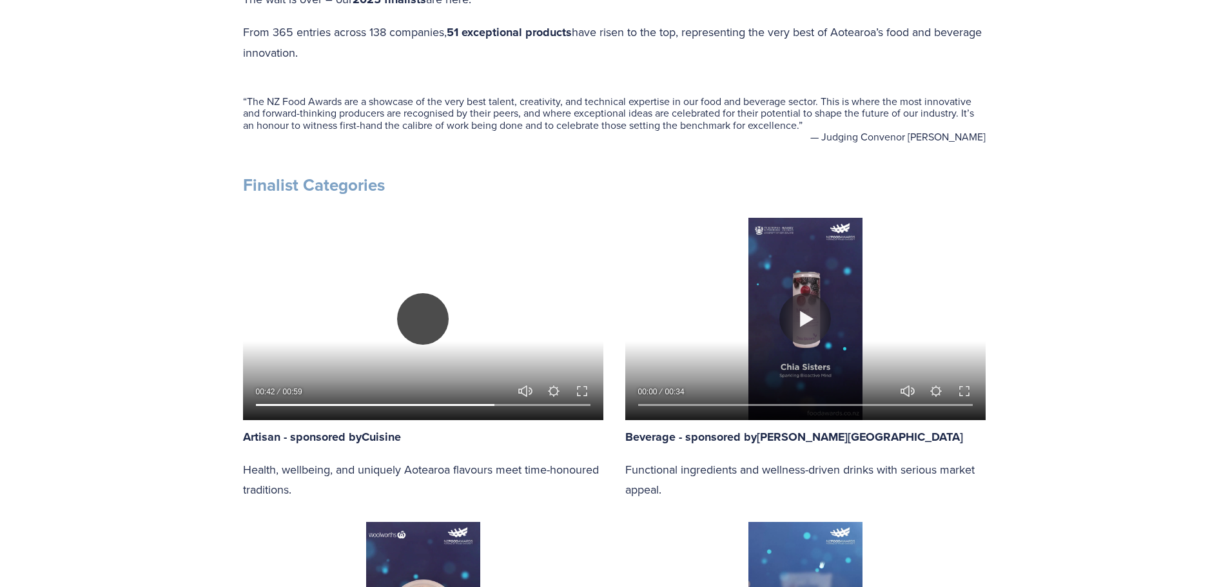
type input "71.8"
type input "45.76"
type input "72.25"
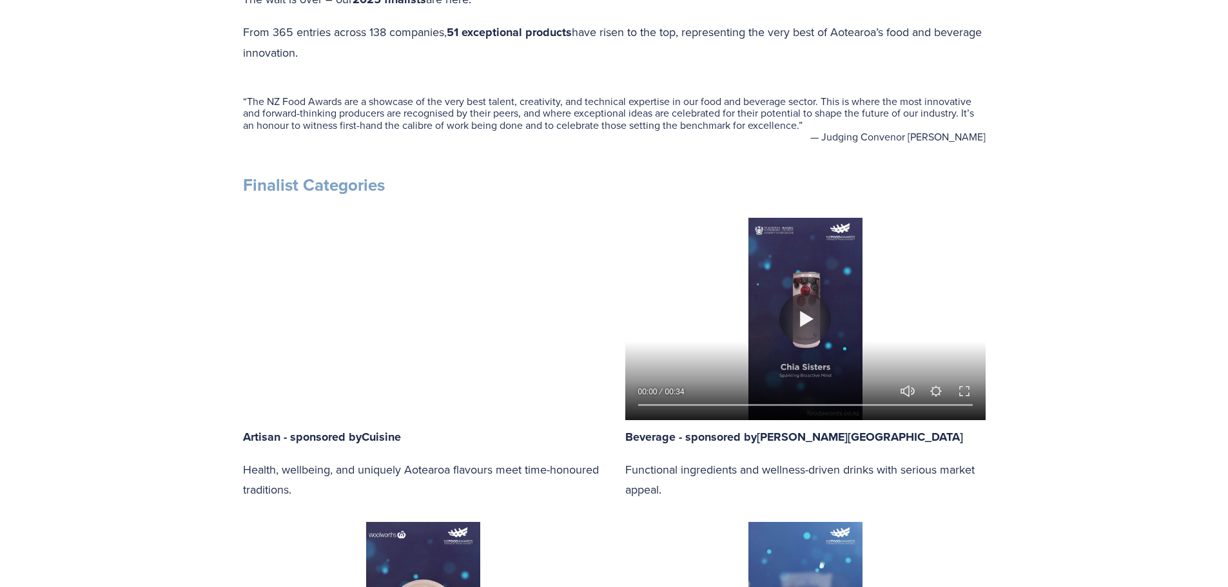
type input "46.51"
type input "72.7"
type input "47.27"
type input "73.14"
type input "48.04"
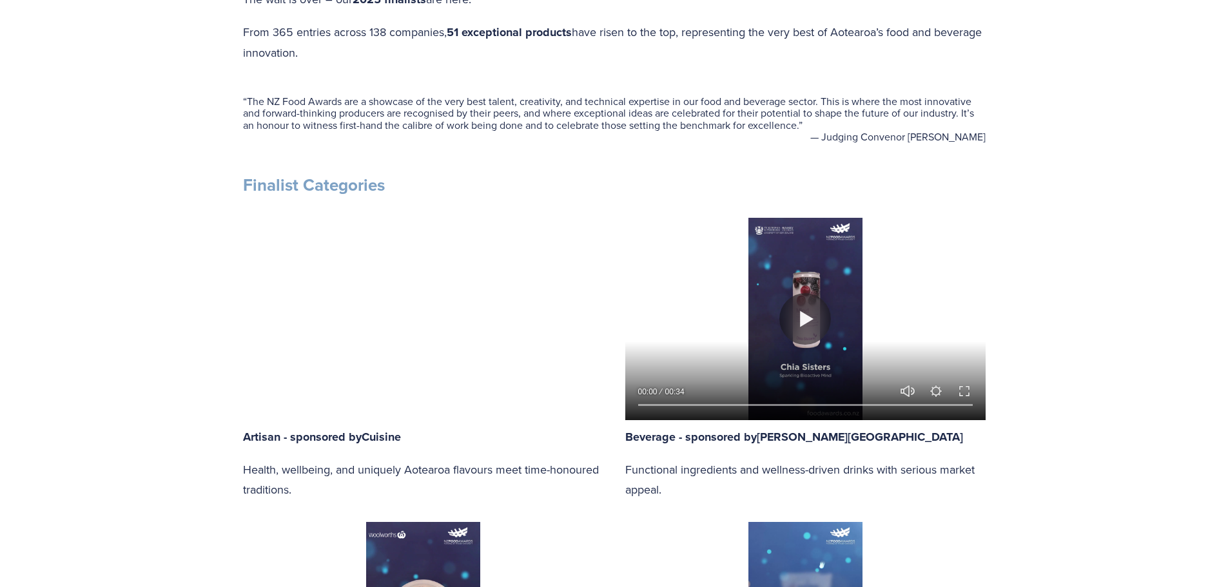
type input "73.58"
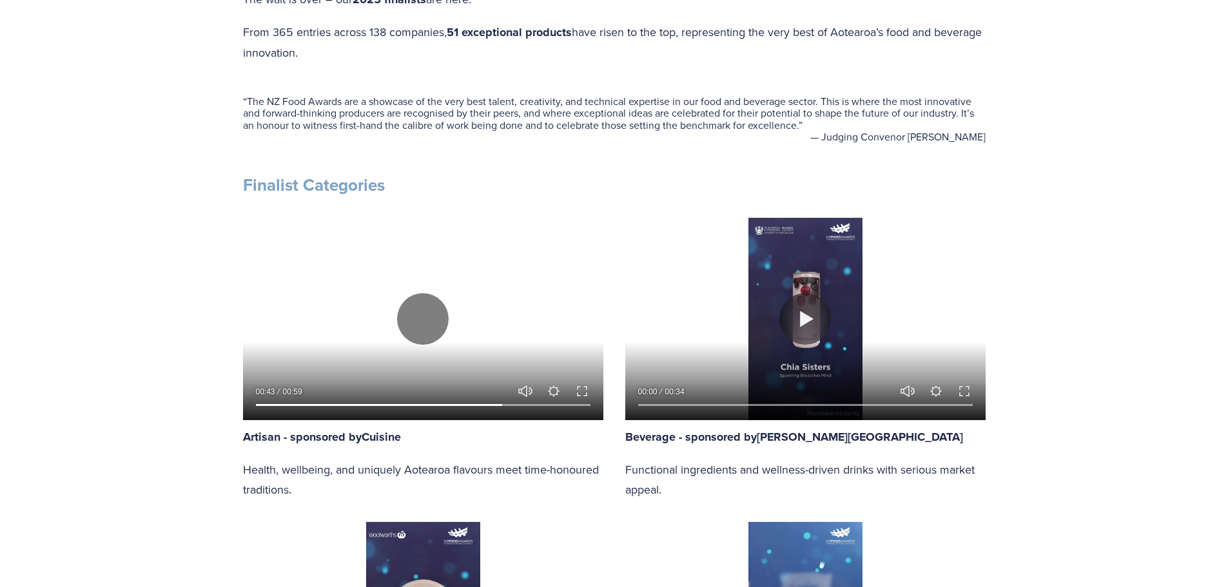
type input "48.8"
type input "74.03"
type input "49.56"
type input "74.47"
type input "50.33"
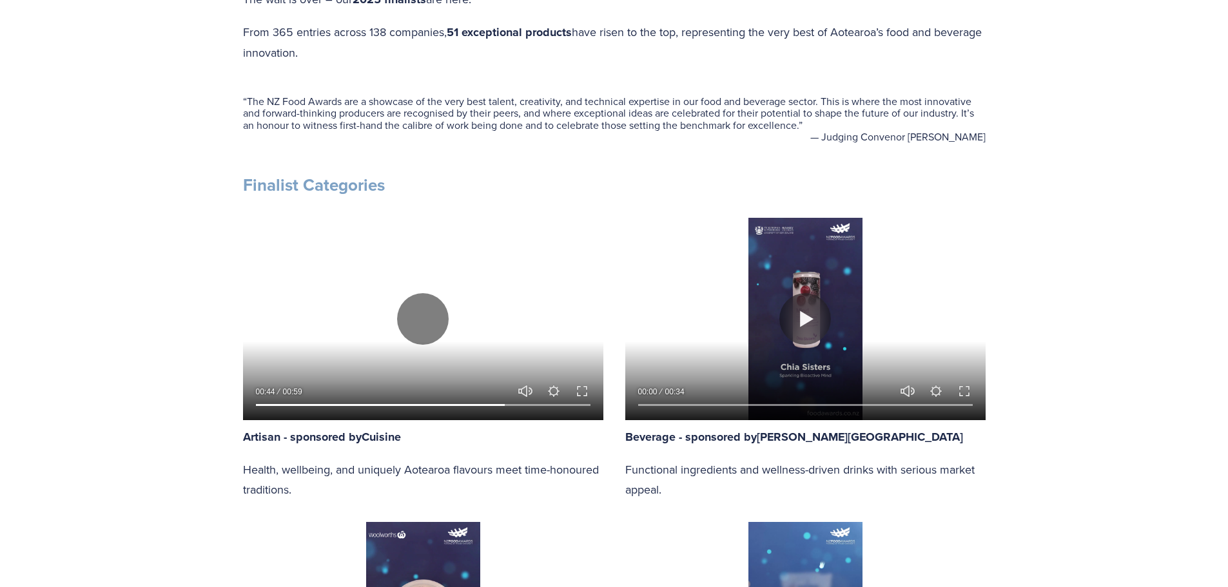
type input "74.92"
type input "51.1"
type input "75.38"
type input "51.9"
type input "75.81"
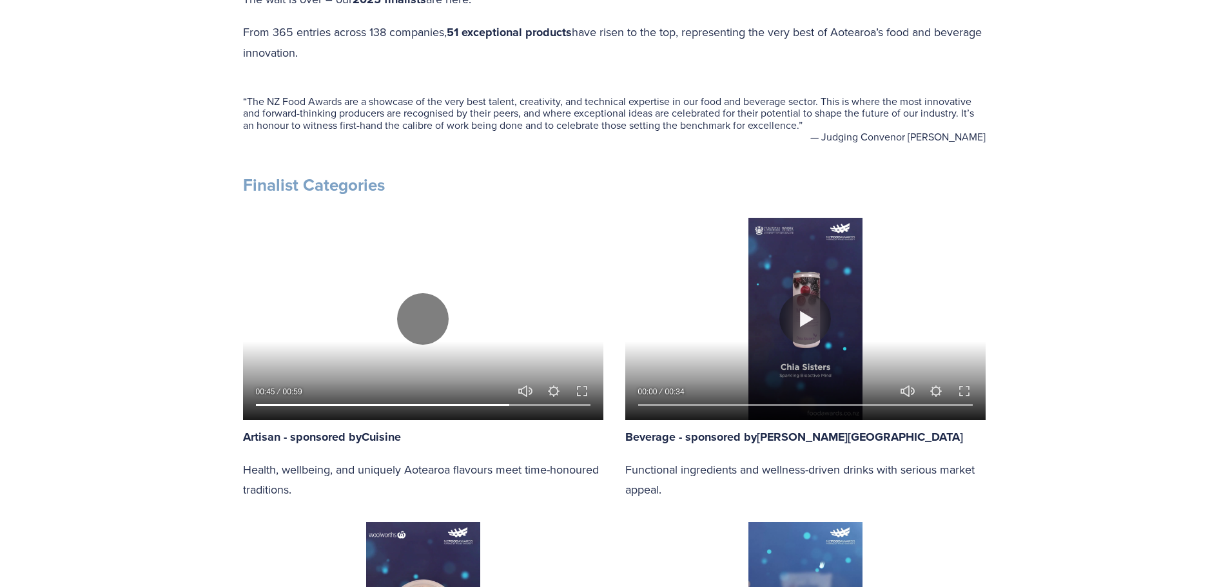
type input "52.63"
type input "76.25"
type input "53.43"
type input "76.7"
type input "54.16"
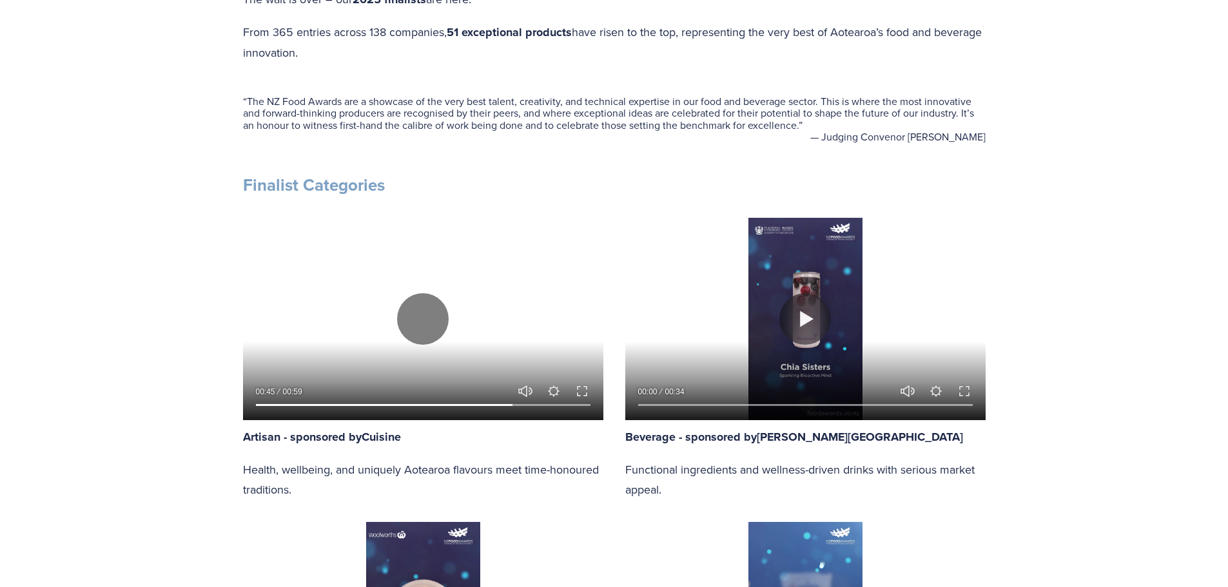
type input "77.15"
type input "54.97"
type input "77.59"
type input "55.74"
type input "78.04"
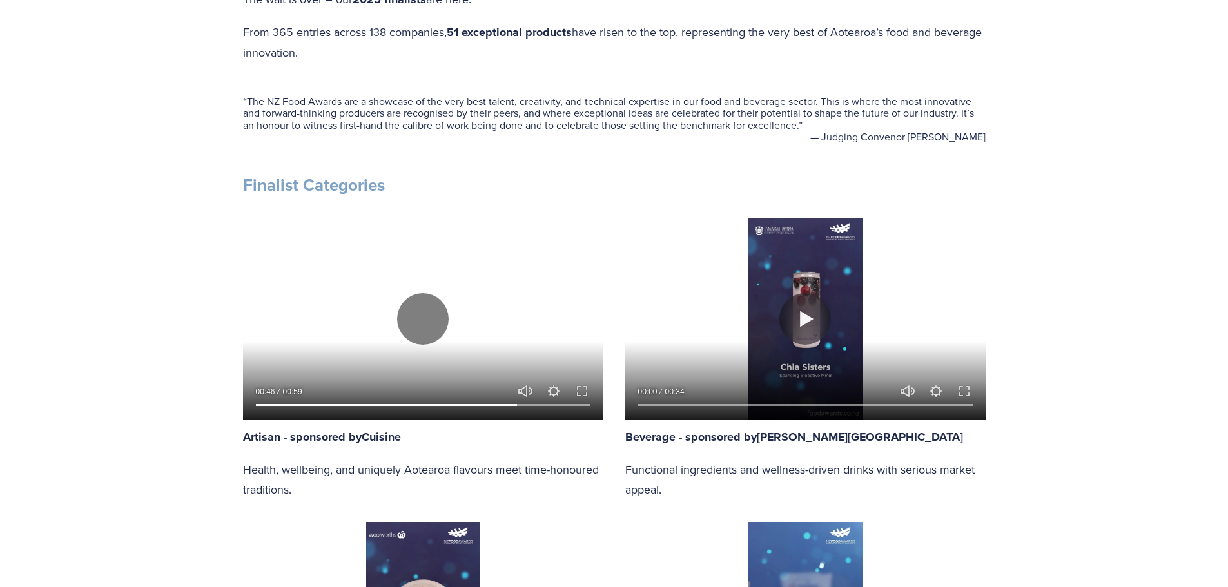
type input "56.5"
type input "78.49"
type input "57.3"
type input "78.93"
type input "58.07"
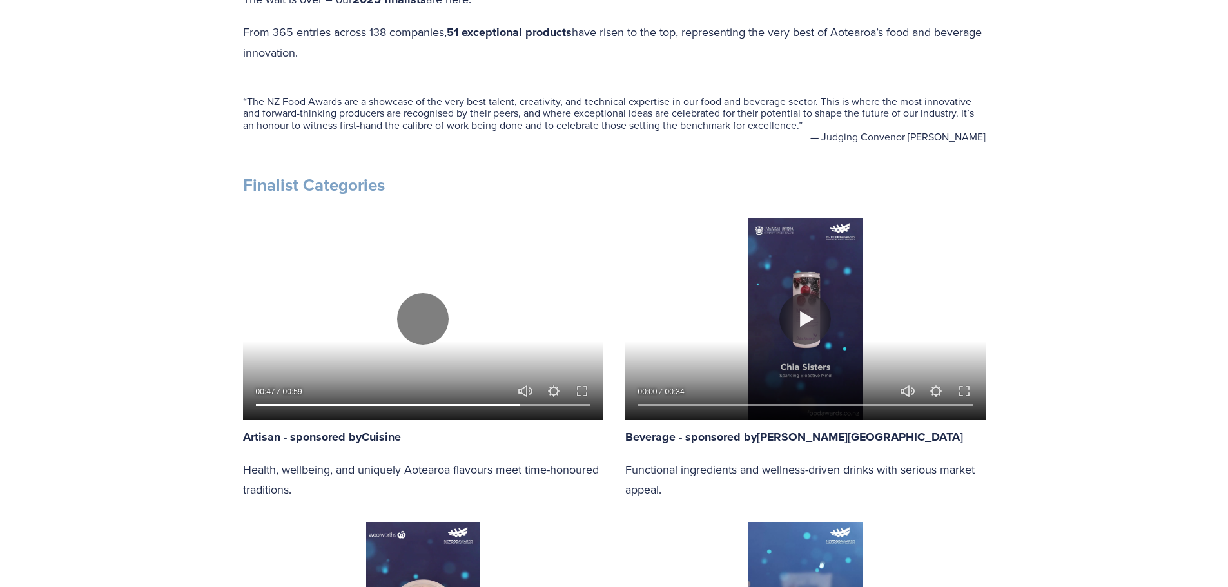
type input "79.38"
type input "58.8"
type input "79.82"
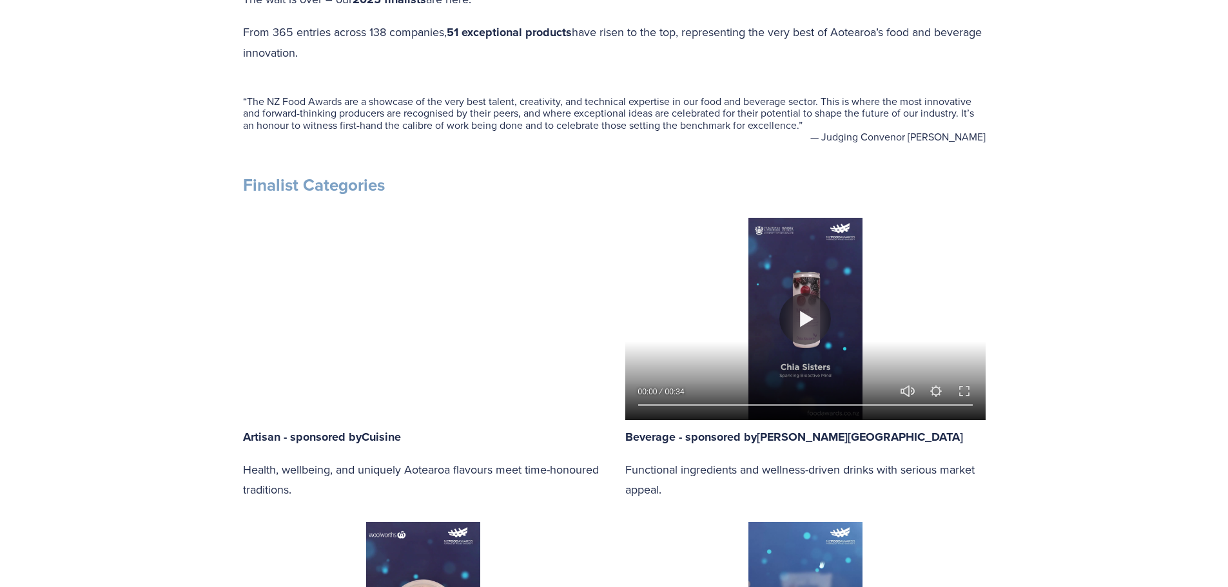
type input "59.57"
type input "80.28"
type input "60.37"
type input "80.71"
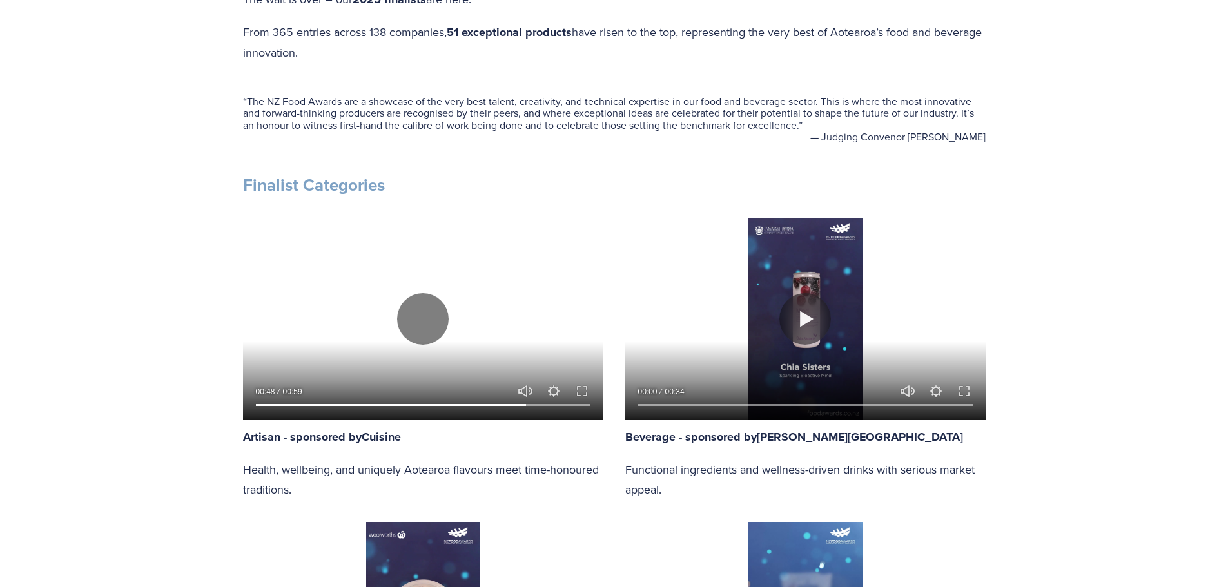
type input "61.13"
type input "81.17"
type input "61.86"
type input "81.6"
type input "62.66"
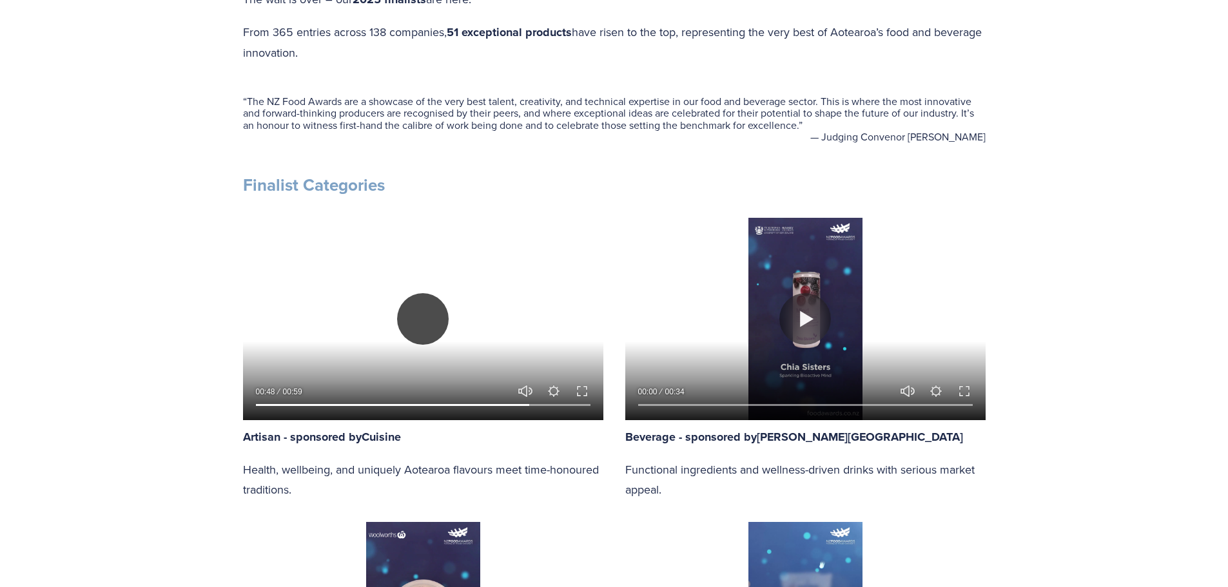
type input "82.05"
type input "63.4"
type input "82.49"
type input "64.19"
type input "82.94"
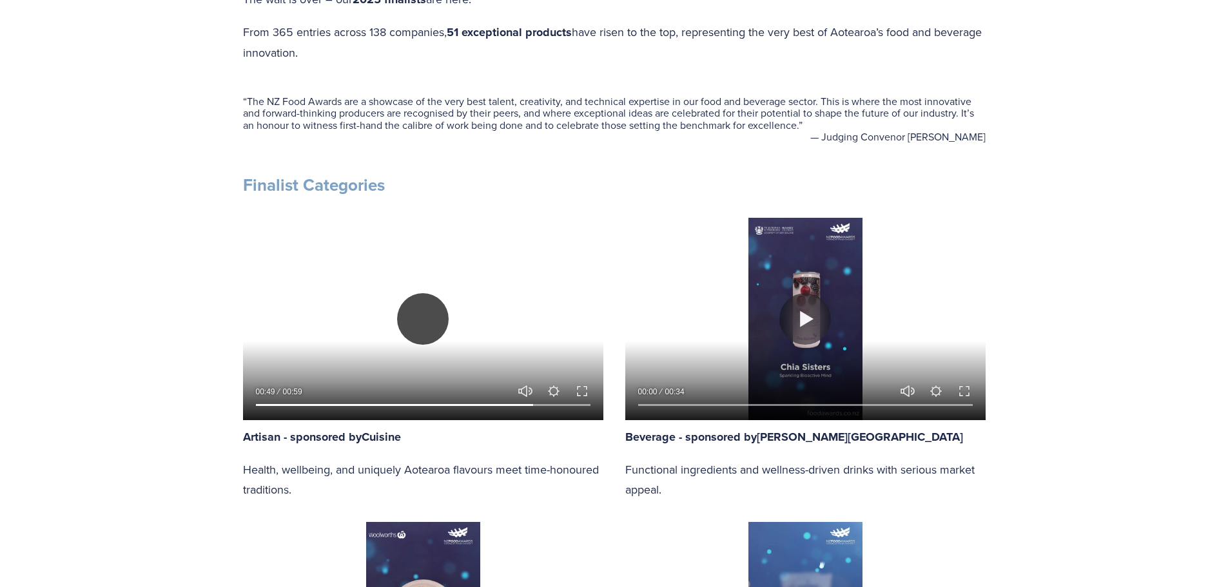
type input "64.96"
type input "83.39"
type input "65.69"
type input "83.83"
type input "66.46"
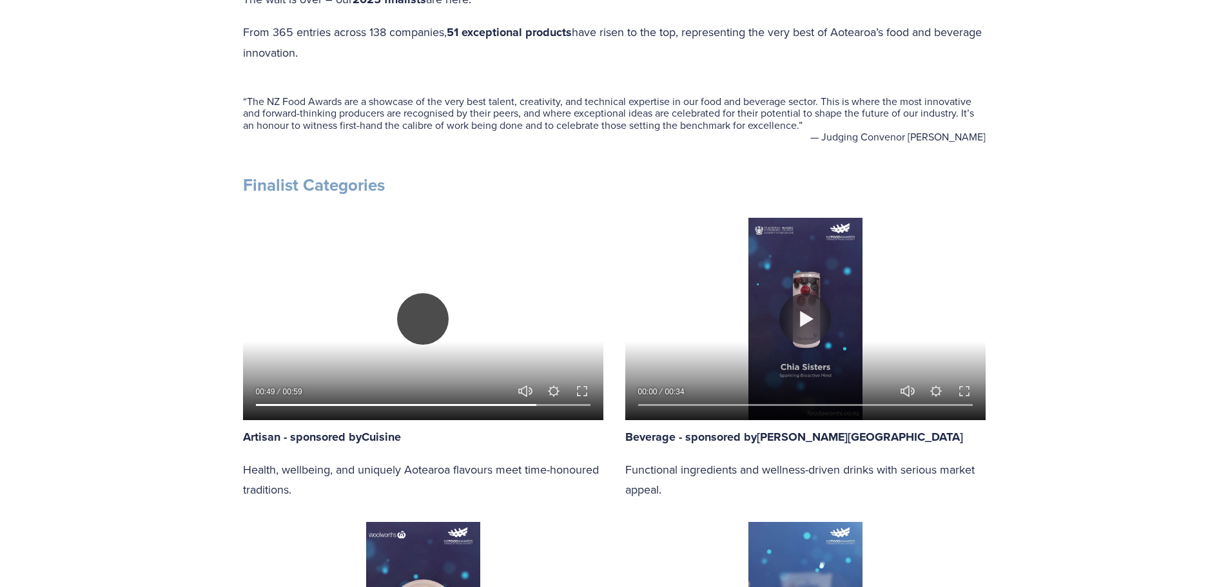
type input "84.27"
type input "67.23"
type input "84.72"
type input "67.99"
type input "85.16"
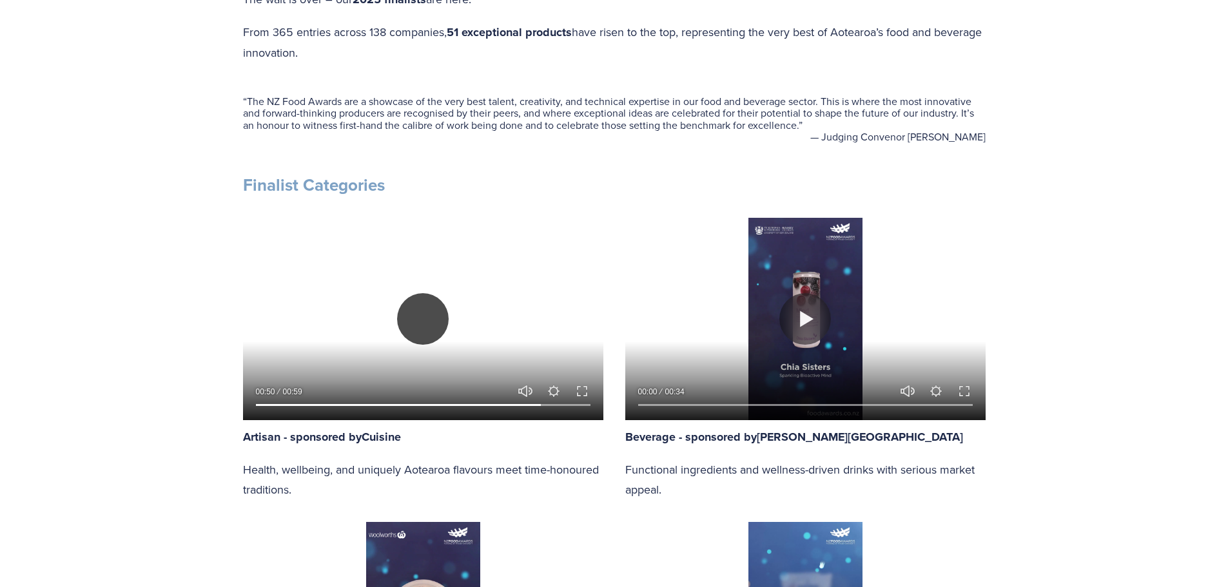
type input "68.78"
type input "85.62"
type input "69.54"
type input "86.07"
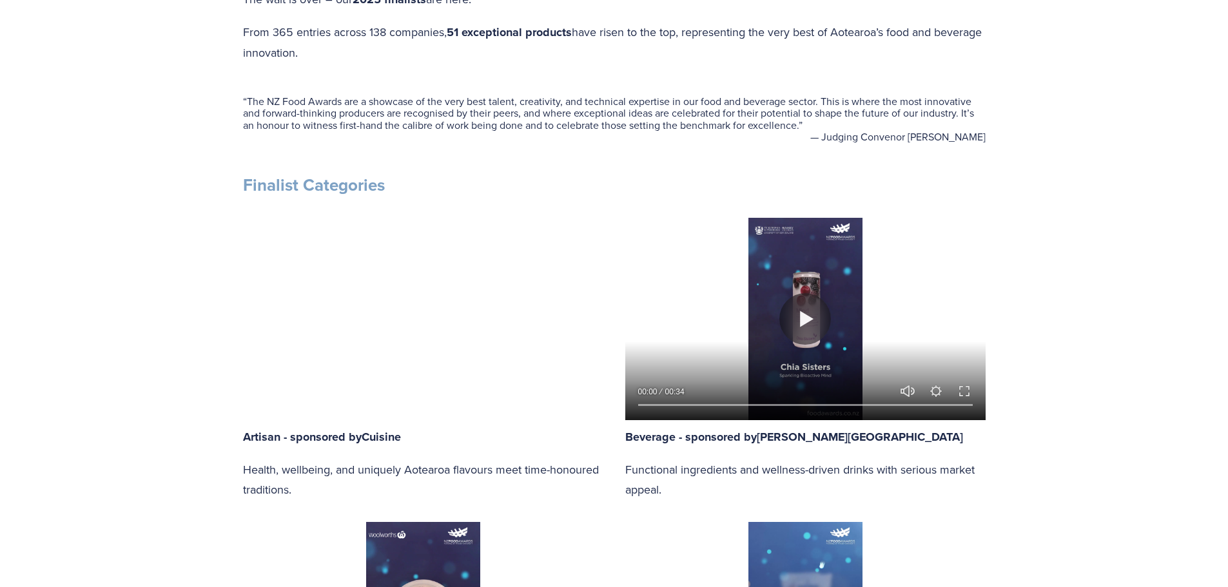
type input "70.31"
type input "86.52"
type input "71.05"
type input "86.95"
type input "71.86"
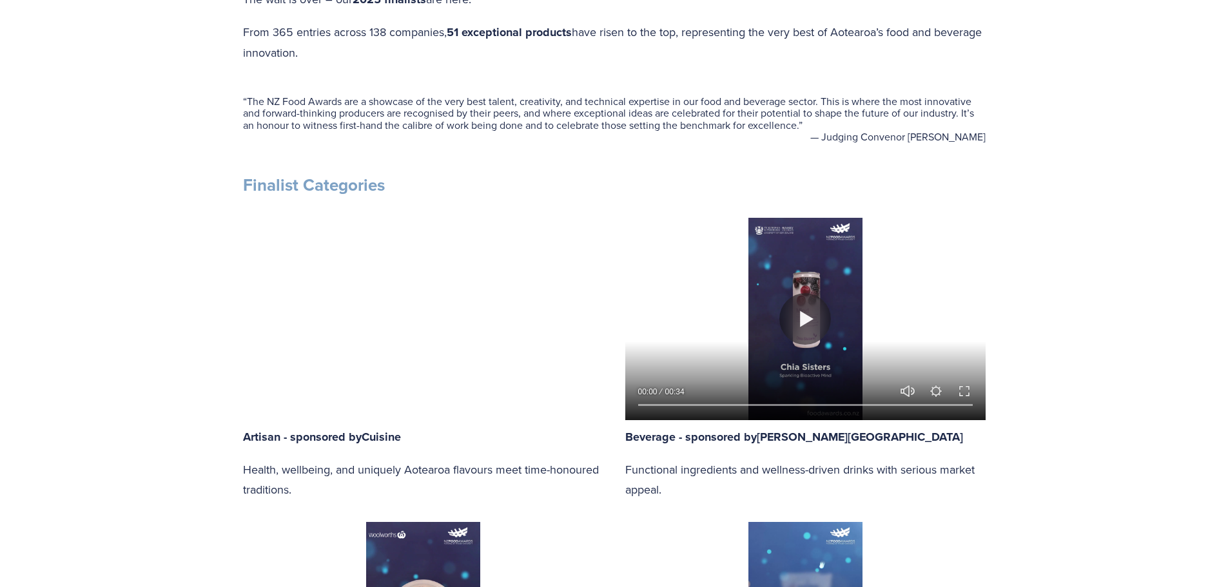
type input "87.42"
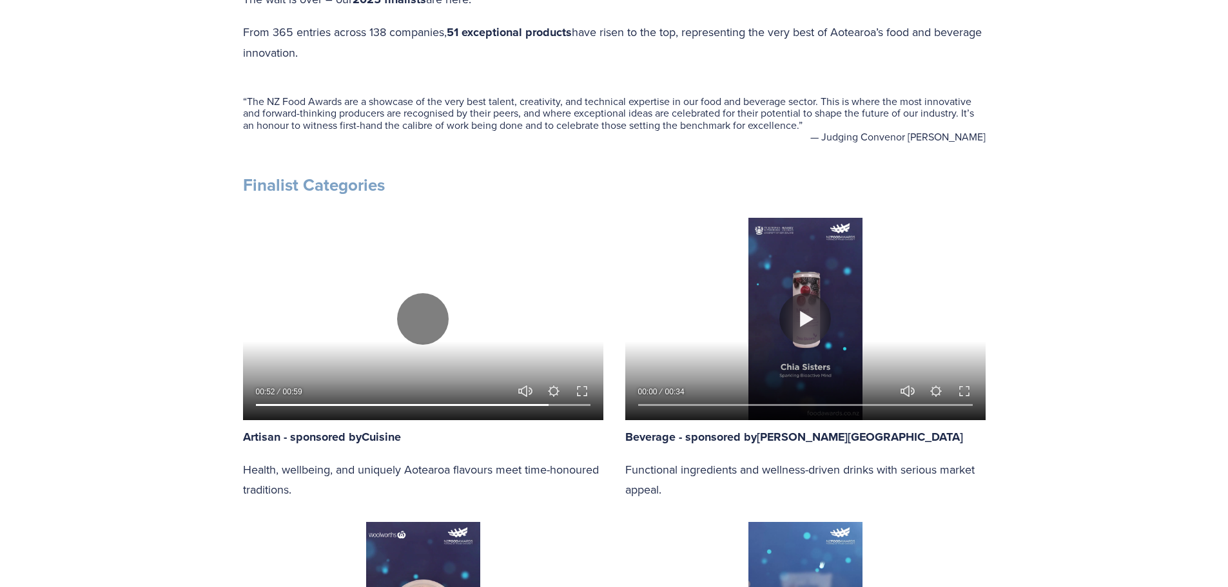
type input "72.59"
type input "87.84"
type input "73.38"
type input "88.28"
type input "74.14"
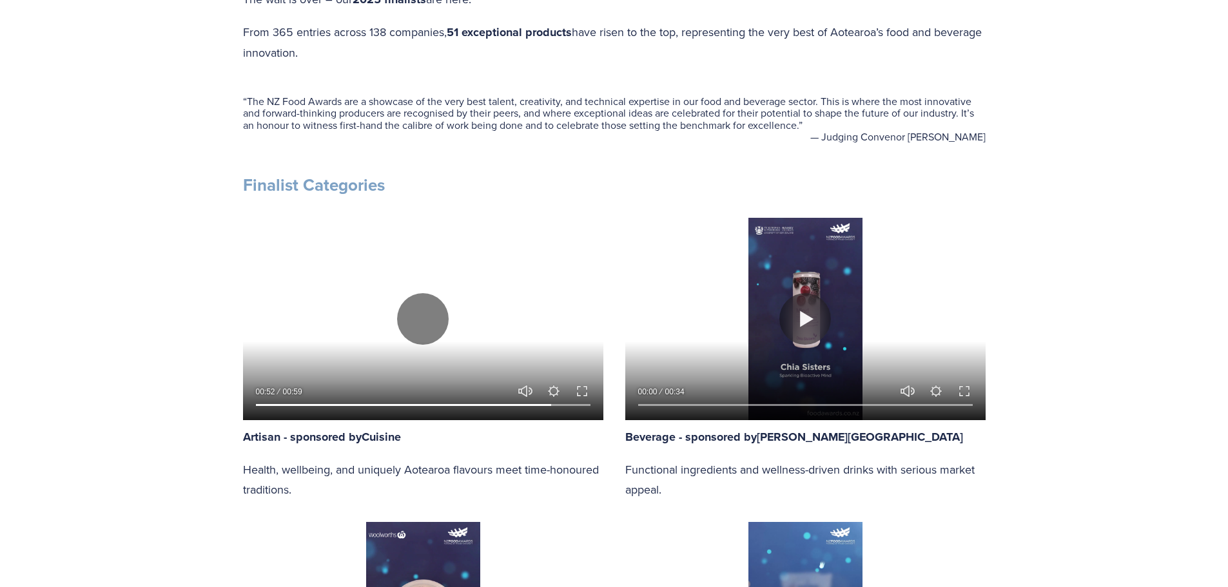
type input "88.73"
type input "74.88"
type input "89.18"
type input "75.66"
click at [427, 317] on button "Play" at bounding box center [423, 319] width 52 height 52
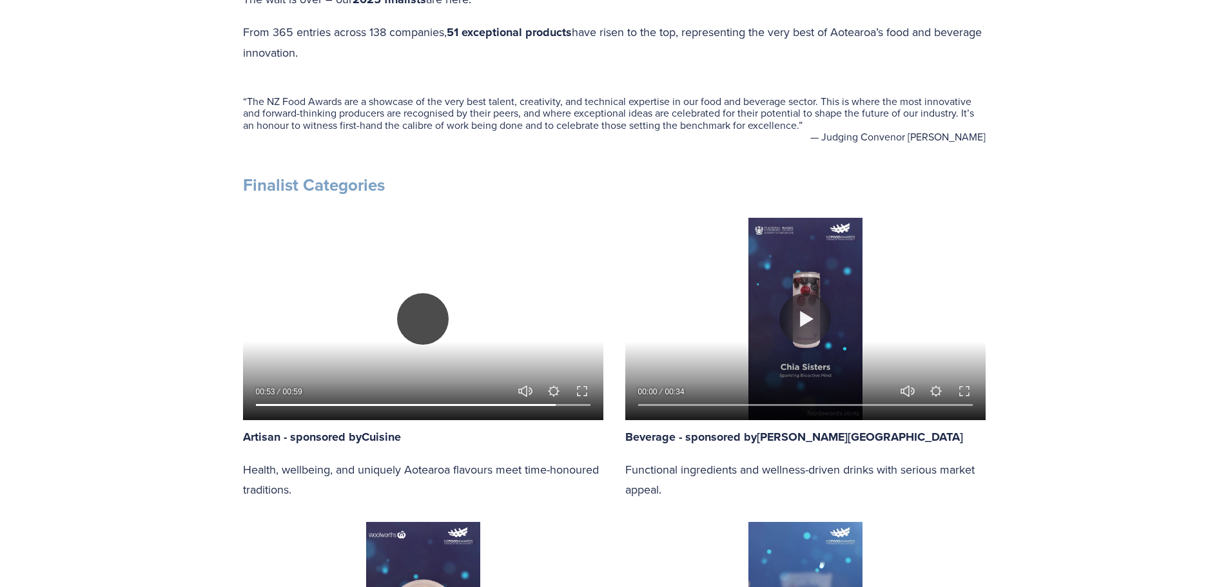
type input "90.06"
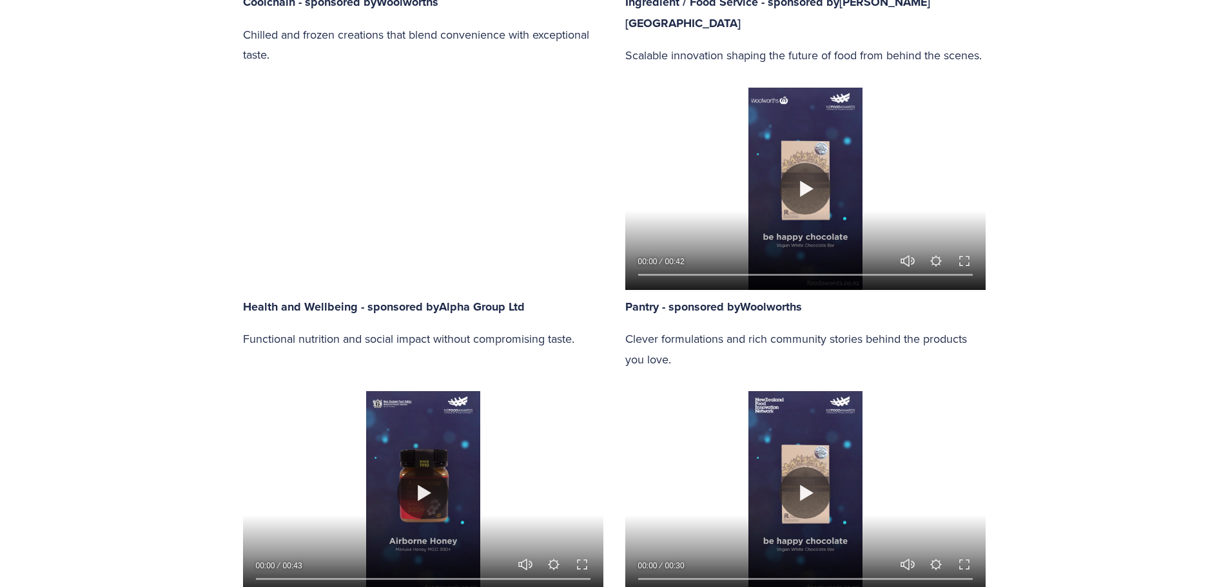
scroll to position [1353, 0]
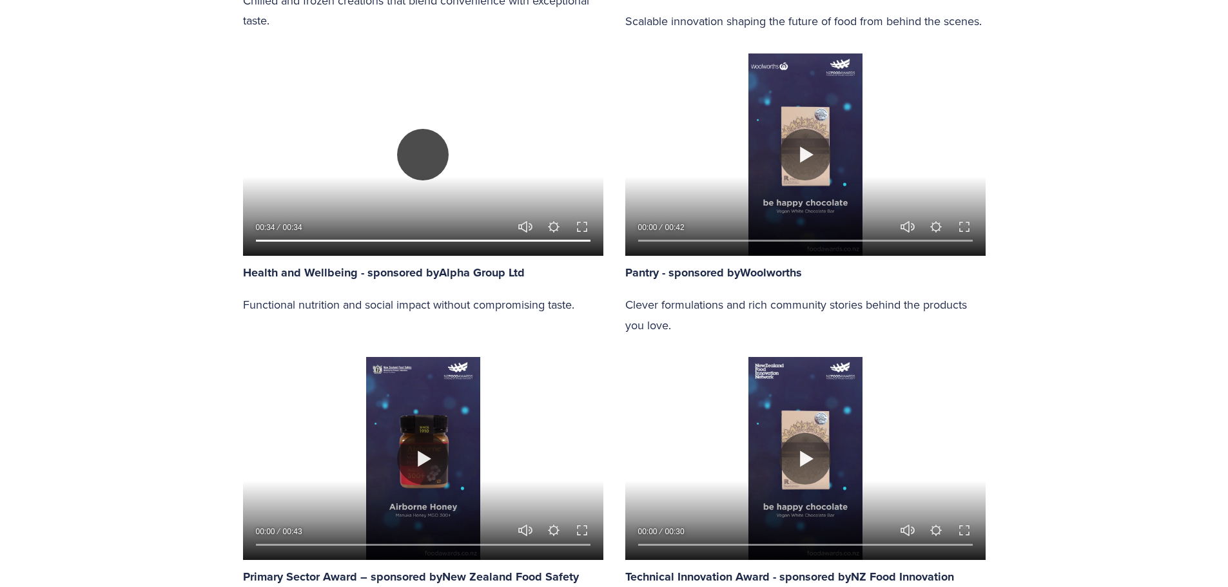
click at [430, 157] on button "Play" at bounding box center [423, 155] width 52 height 52
click at [422, 147] on button "Play" at bounding box center [423, 155] width 52 height 52
type input "65.19"
click at [795, 445] on button "Play" at bounding box center [805, 459] width 52 height 52
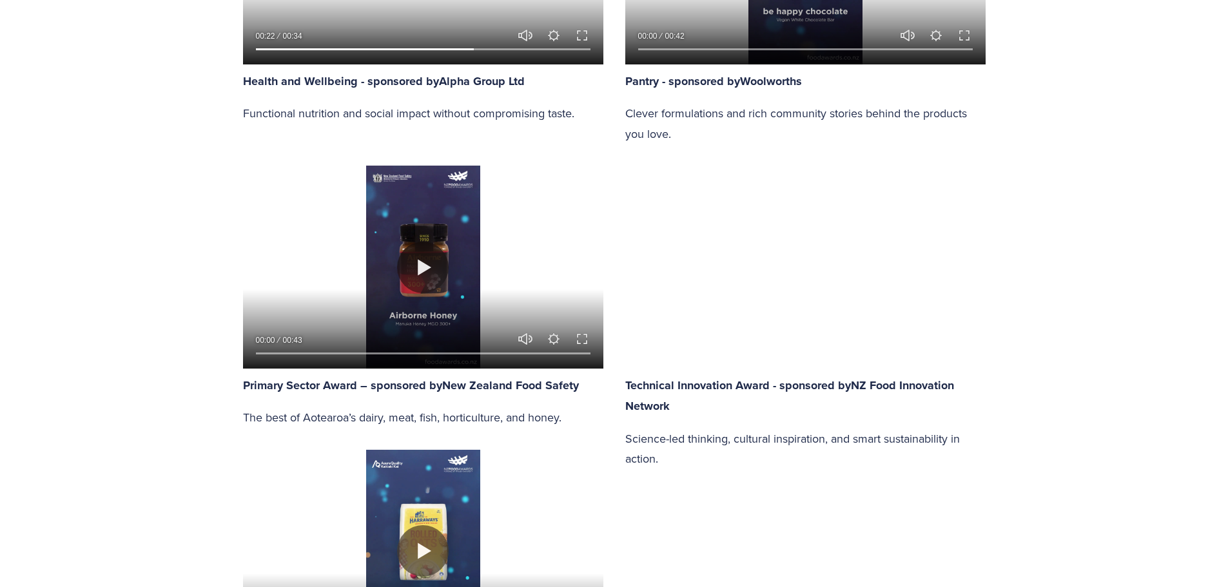
scroll to position [1547, 0]
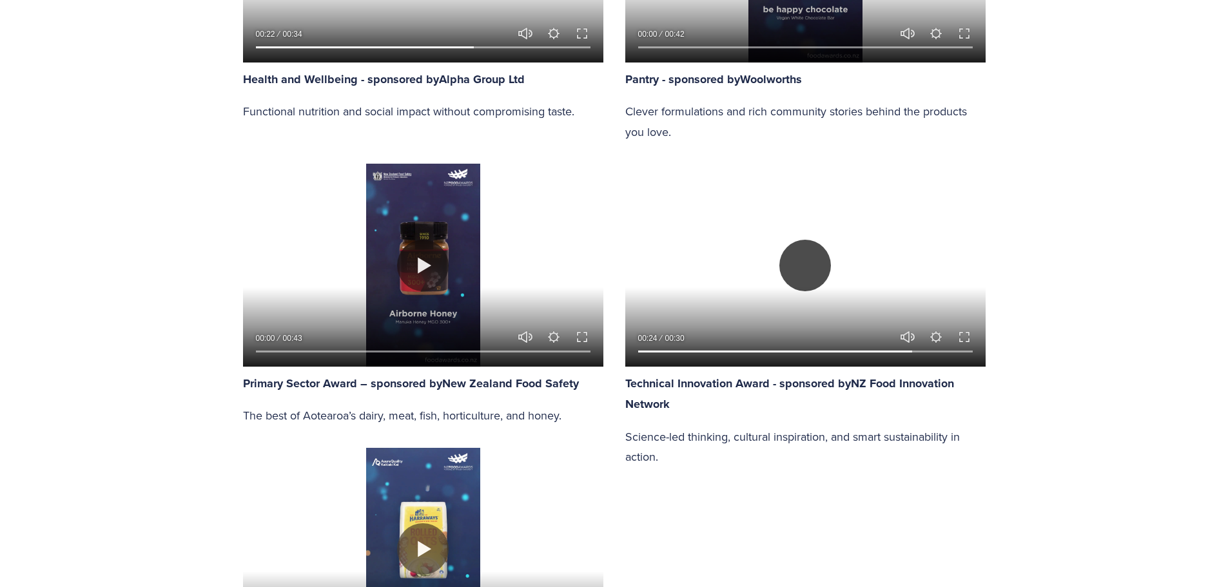
click at [801, 258] on button "Play" at bounding box center [805, 266] width 52 height 52
click at [793, 265] on button "Play" at bounding box center [805, 266] width 52 height 52
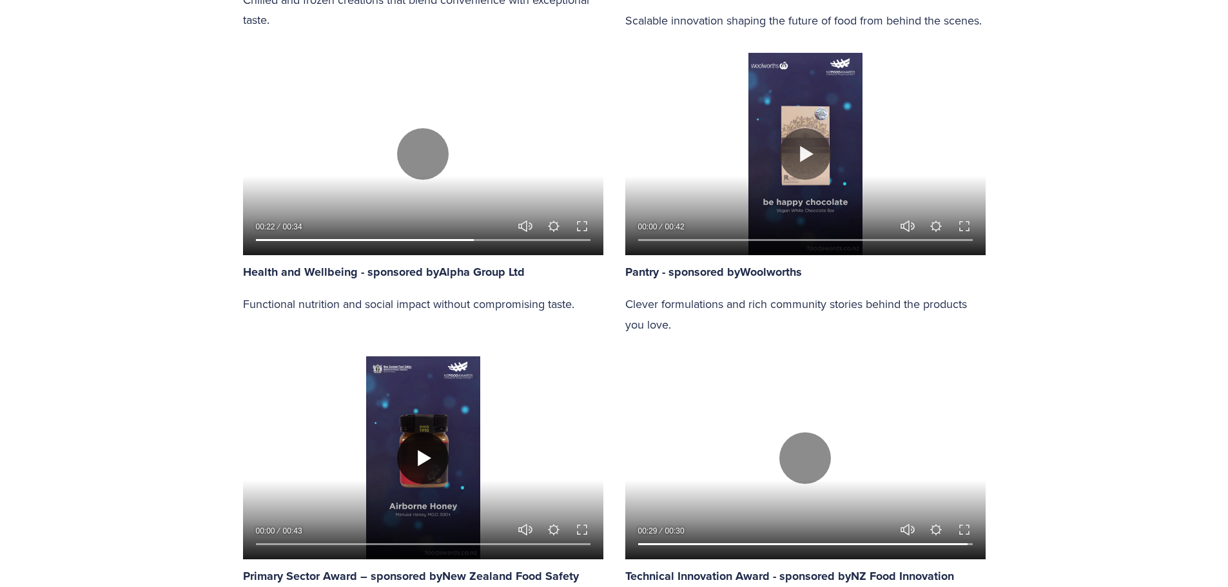
scroll to position [1353, 0]
click at [420, 464] on button "Play" at bounding box center [423, 459] width 52 height 52
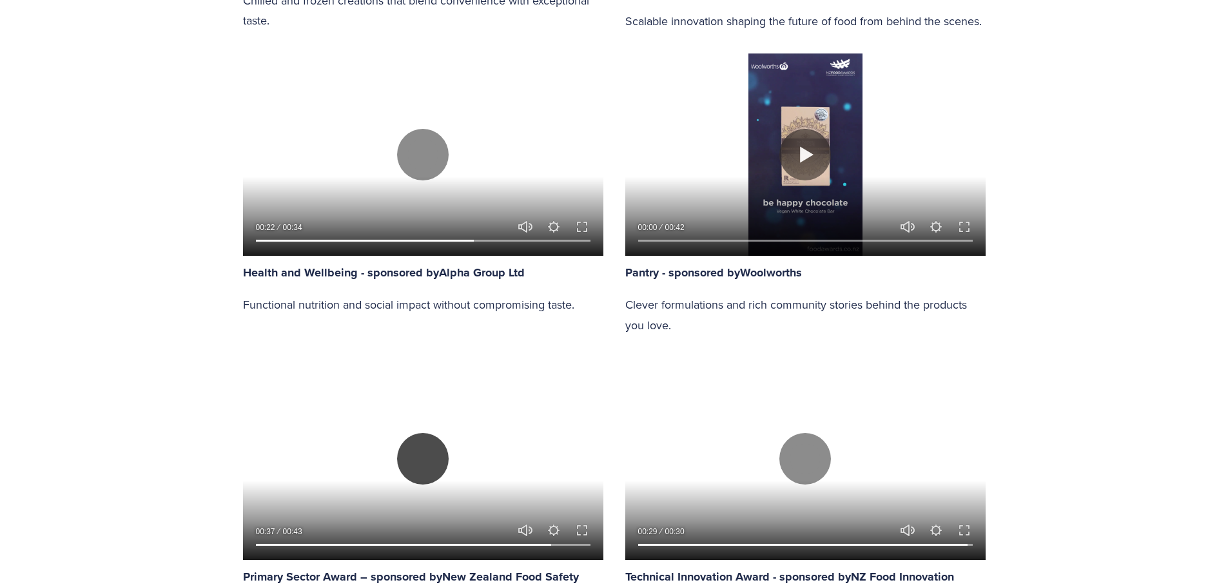
click at [427, 468] on button "Play" at bounding box center [423, 459] width 52 height 52
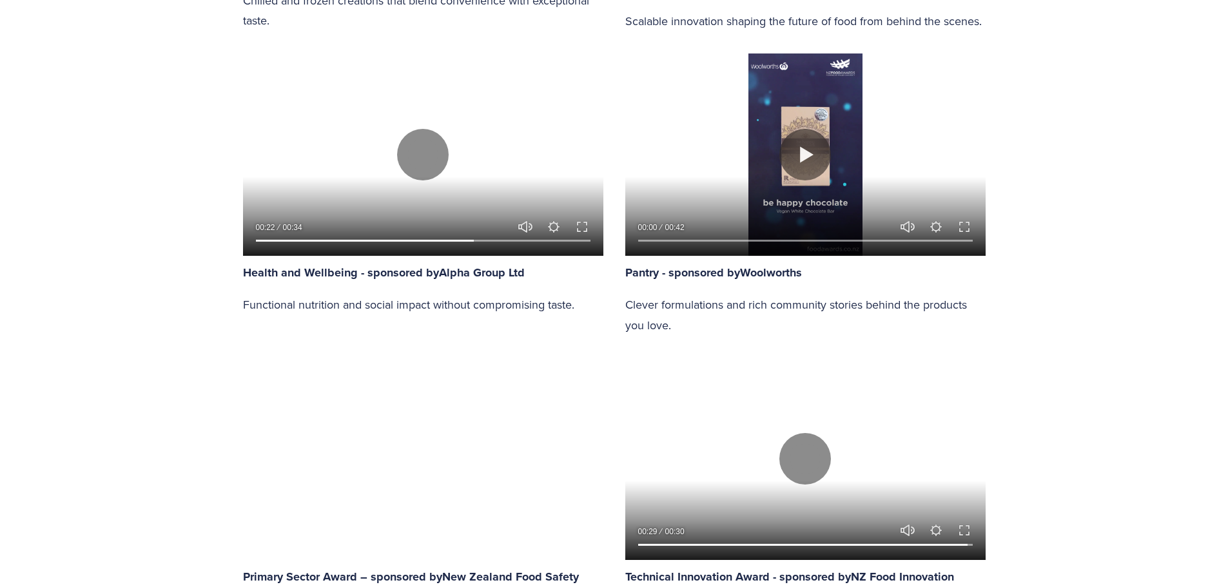
click at [427, 468] on div at bounding box center [423, 458] width 360 height 202
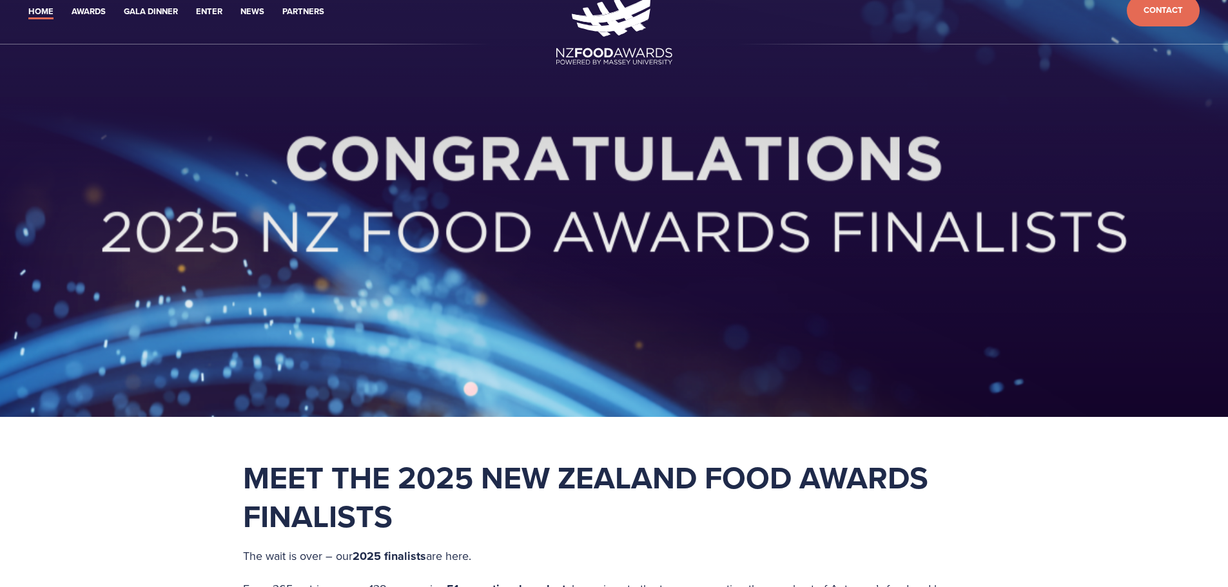
scroll to position [0, 0]
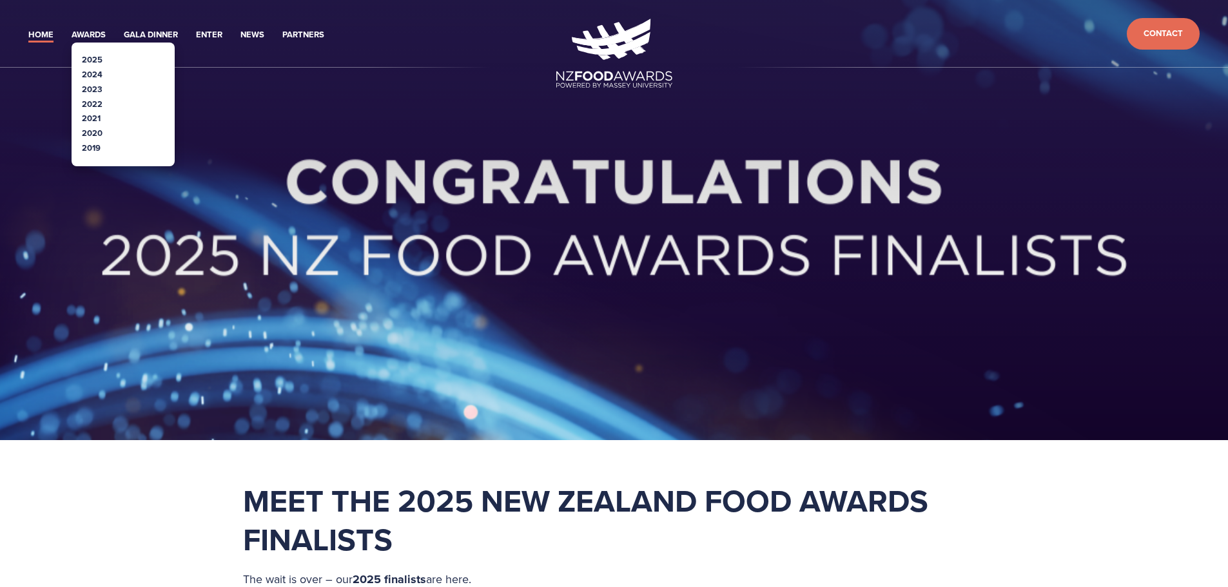
click at [90, 55] on link "2025" at bounding box center [92, 59] width 21 height 12
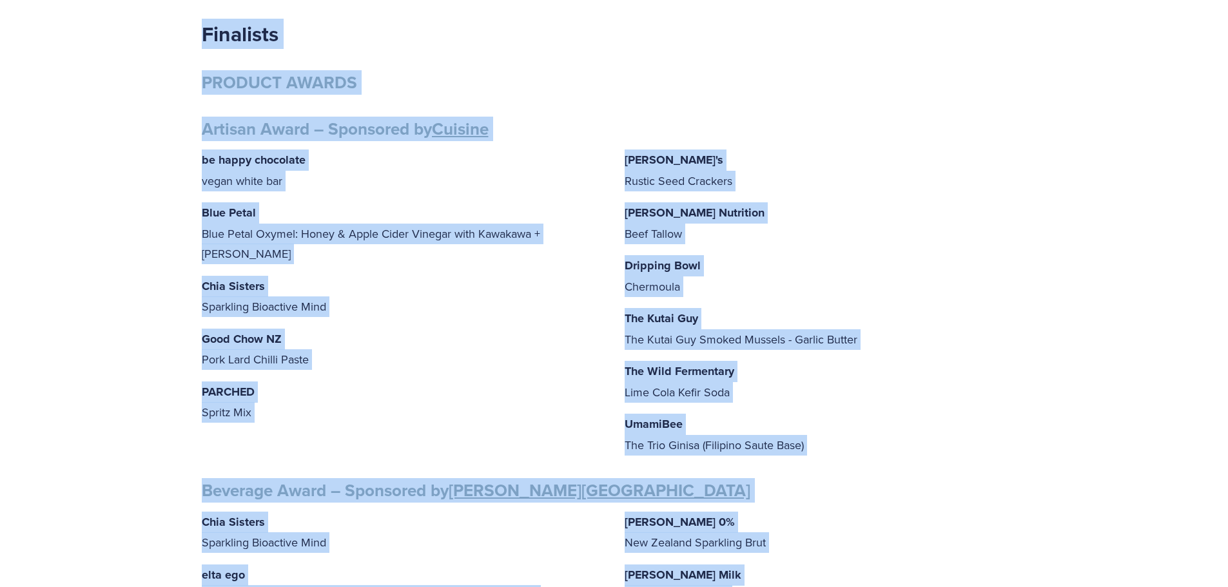
scroll to position [111, 0]
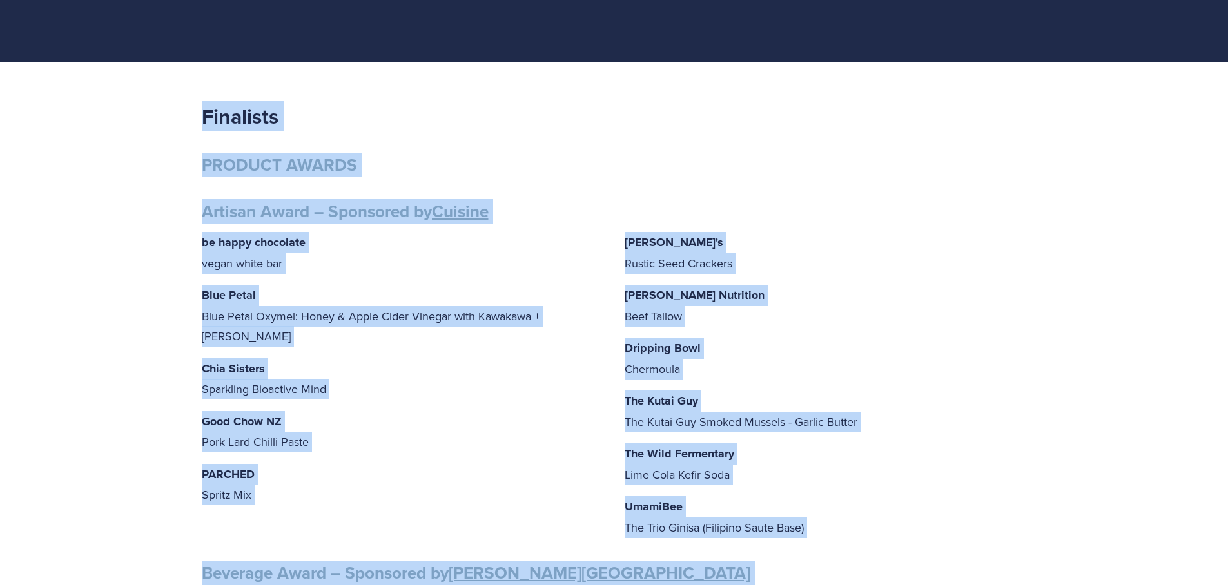
drag, startPoint x: 926, startPoint y: 416, endPoint x: 170, endPoint y: 125, distance: 810.0
copy div "Loremipsu DOLORSI AMETCO Adipisc Elits – Doeiusmod te Incidid ut labor etdolore…"
